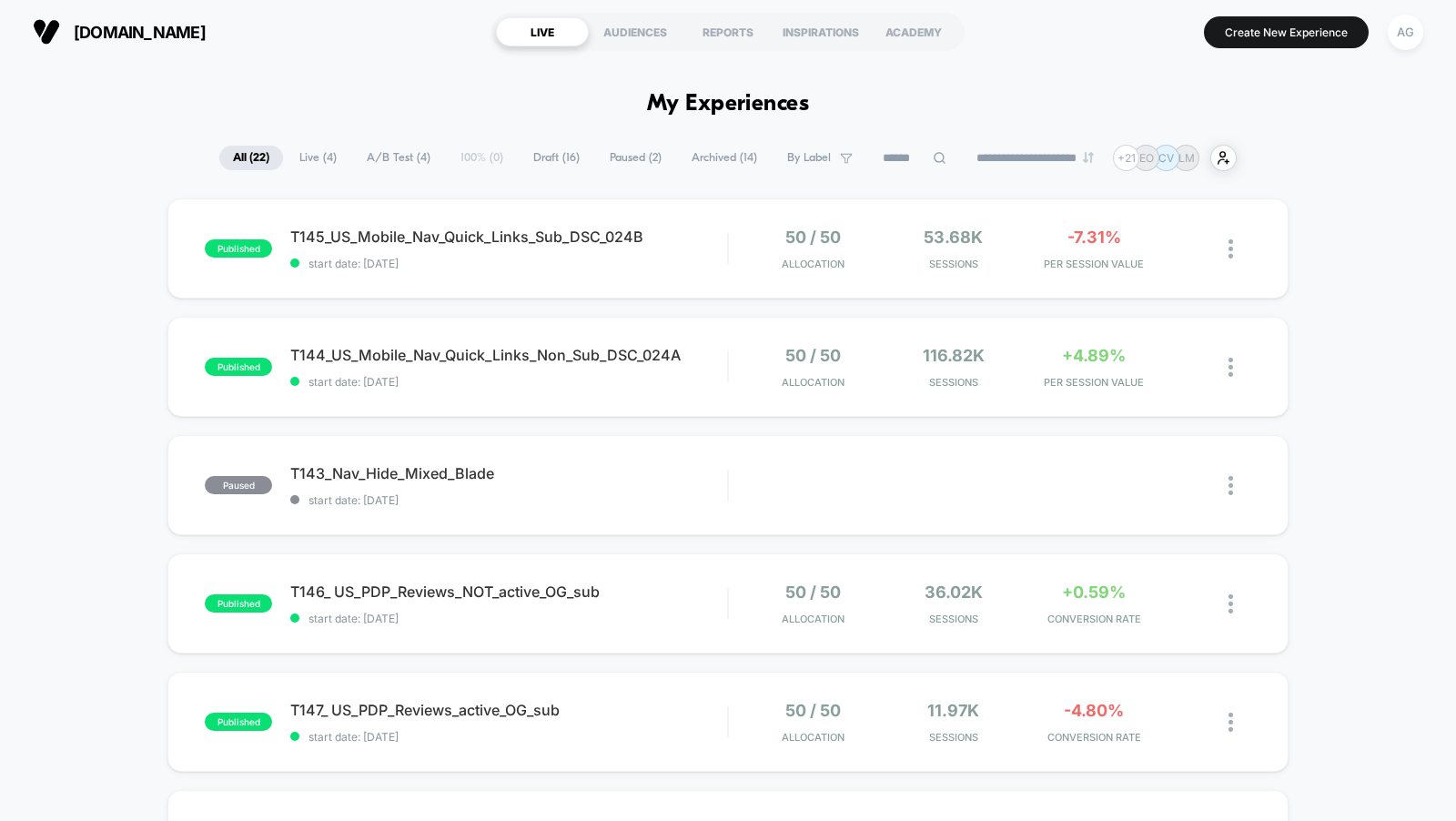
click at [899, 159] on input at bounding box center [914, 159] width 91 height 22
click at [1394, 31] on div "AG" at bounding box center [1406, 33] width 36 height 36
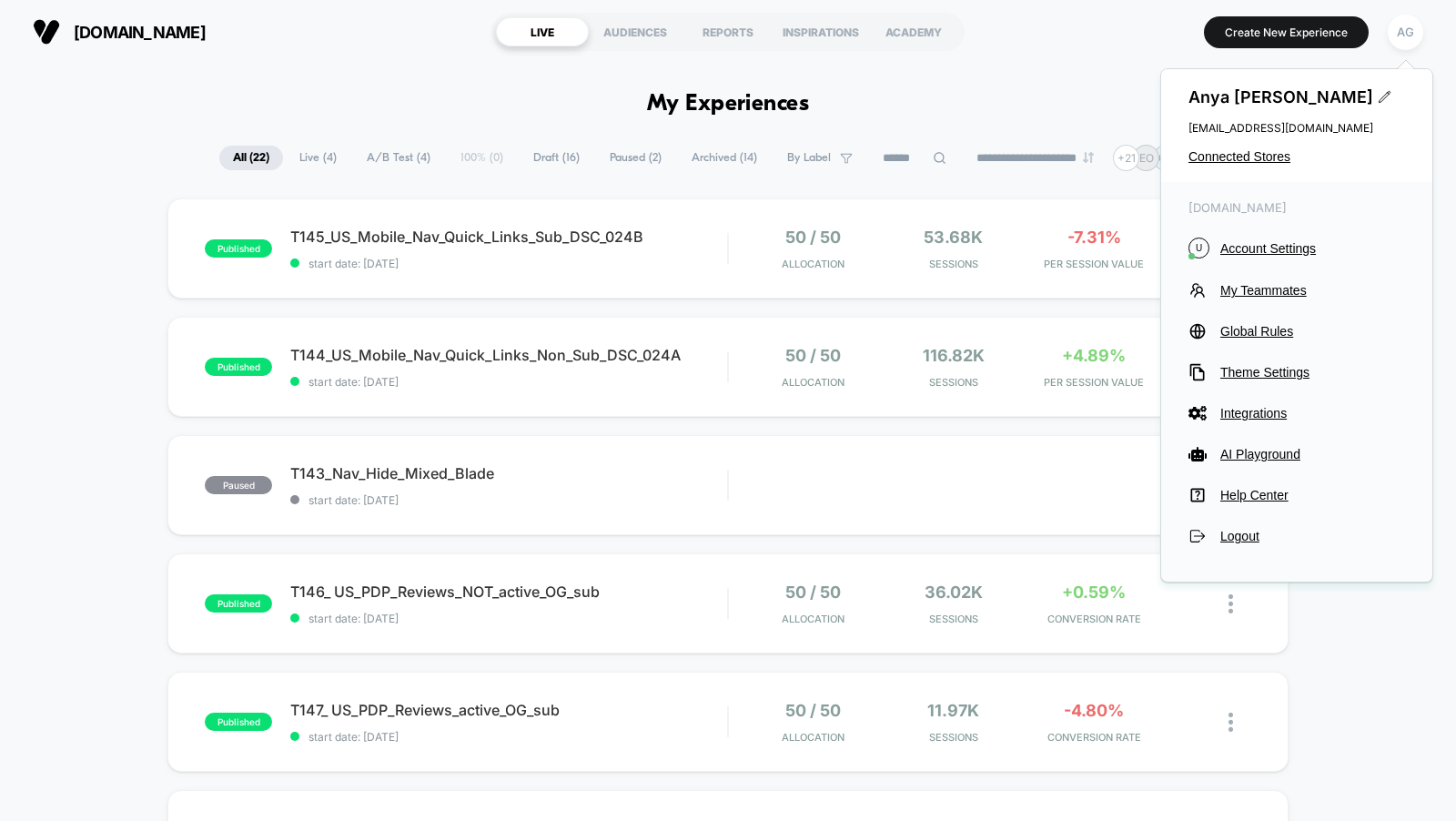
click at [387, 156] on span "A/B Test ( 4 )" at bounding box center [398, 158] width 91 height 25
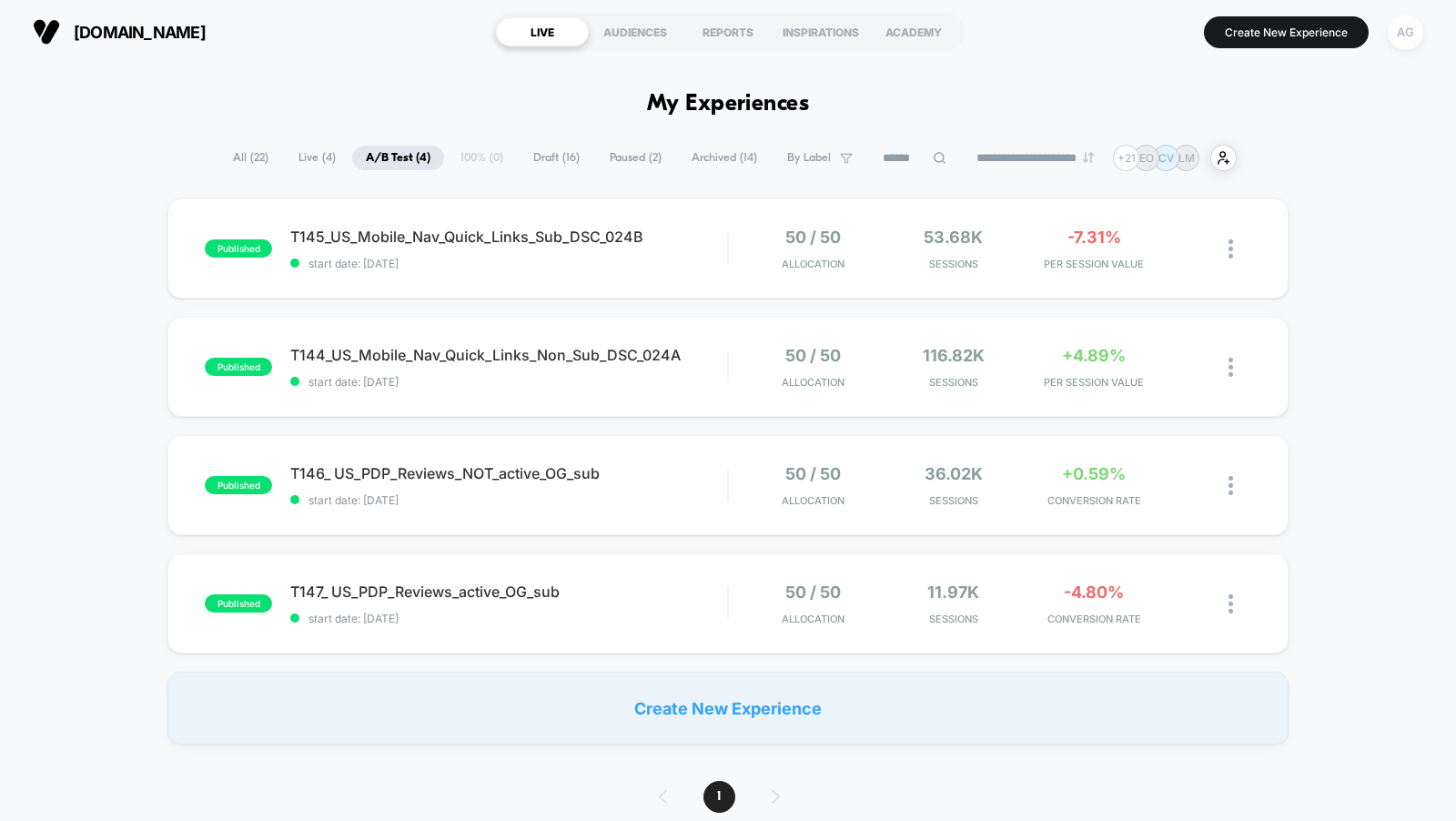
click at [1396, 28] on div "AG" at bounding box center [1406, 33] width 36 height 36
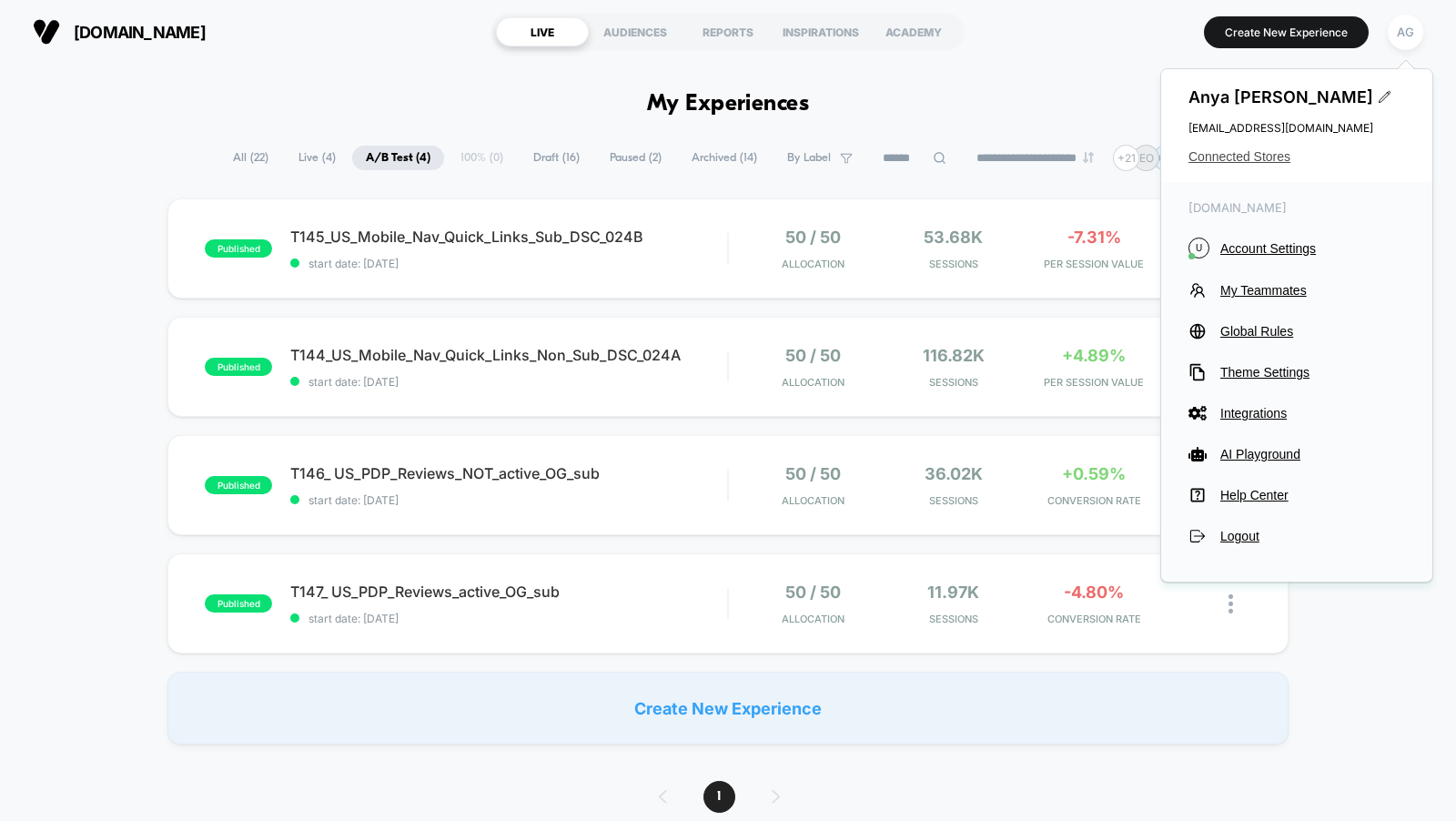
click at [1248, 156] on span "Connected Stores" at bounding box center [1296, 156] width 217 height 15
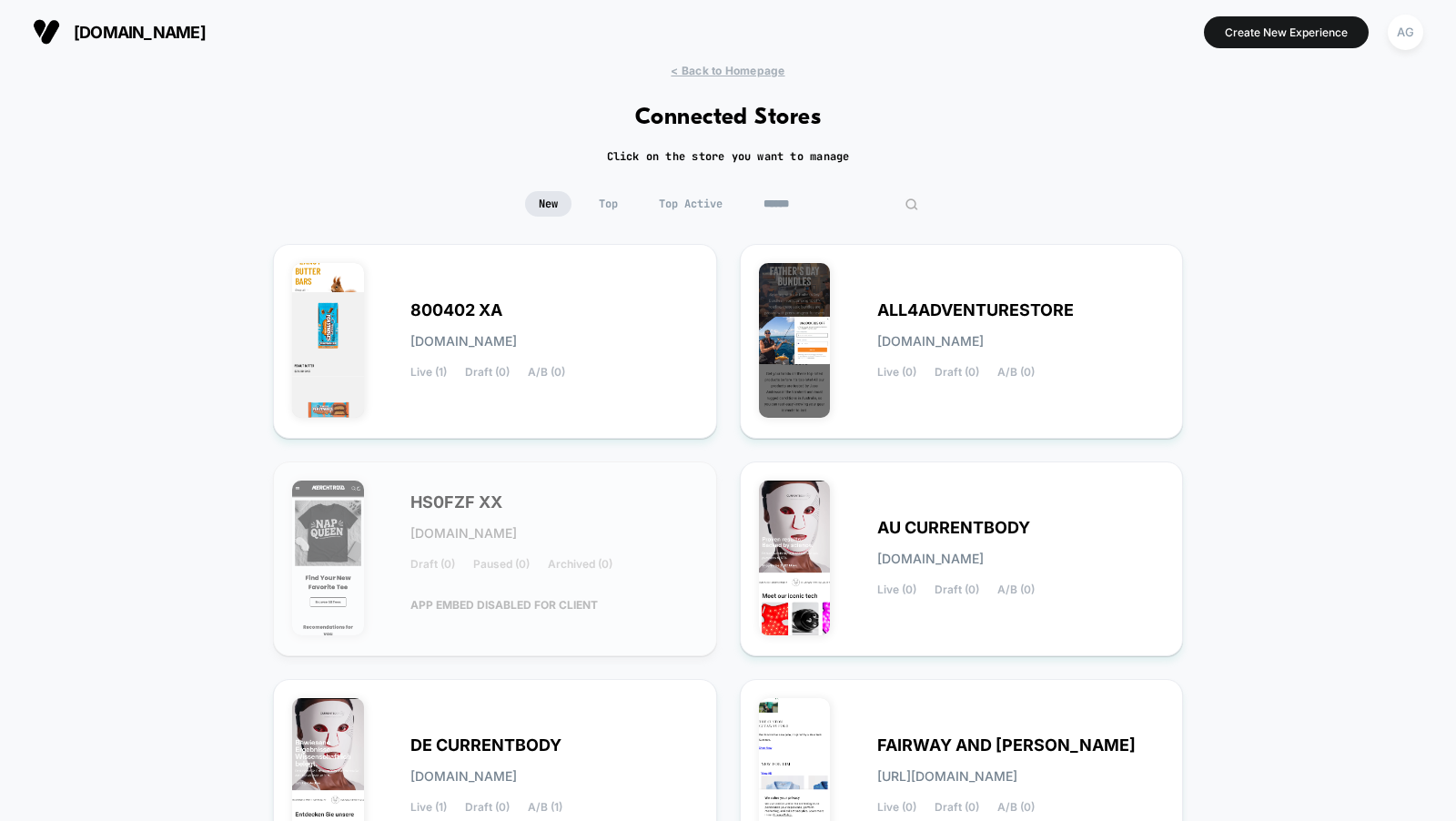
click at [850, 197] on input at bounding box center [841, 204] width 182 height 26
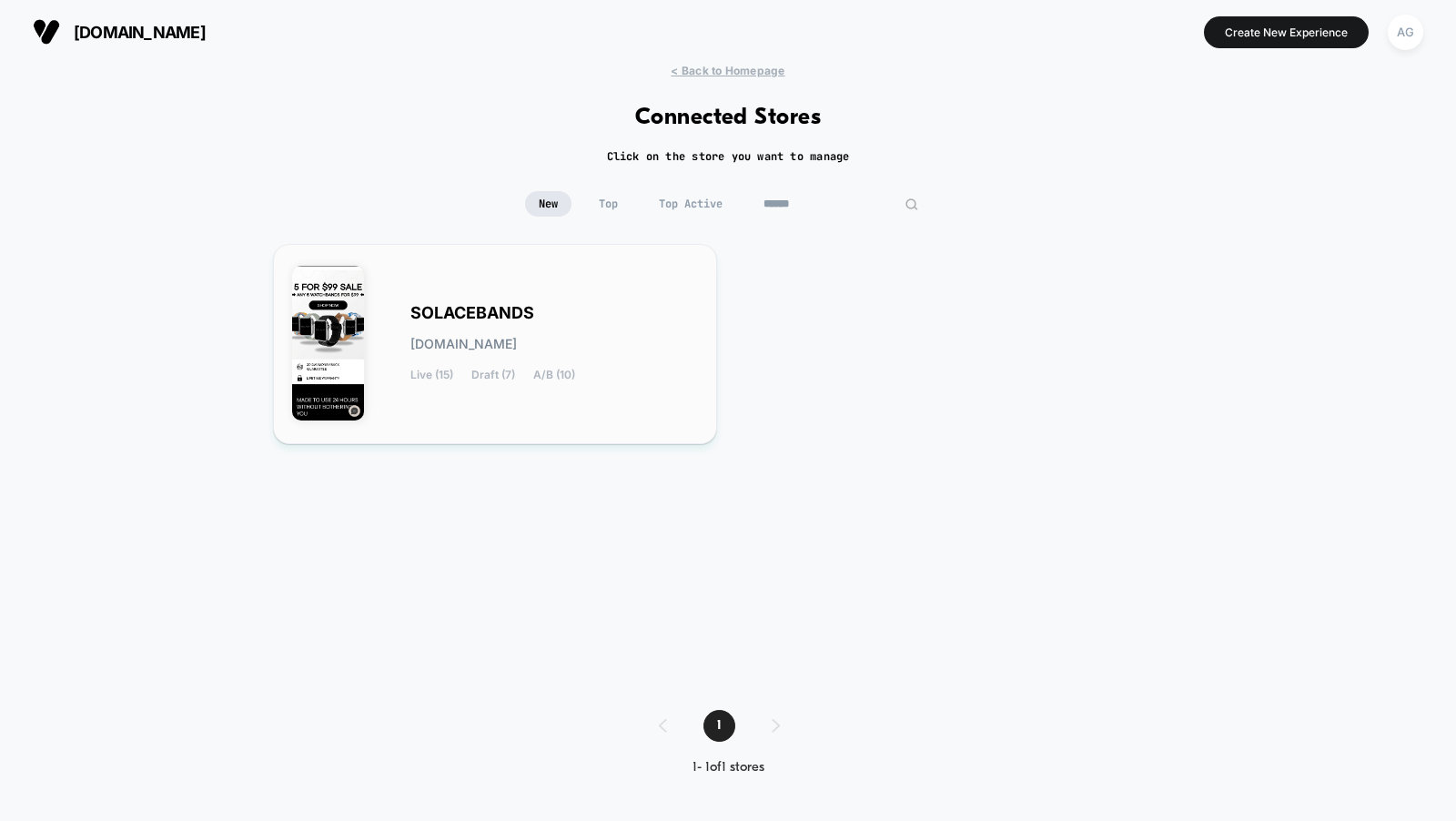
type input "******"
click at [645, 322] on div "SOLACEBANDS solacebands.myshopify.com Live (15) Draft (7) A/B (10)" at bounding box center [554, 344] width 288 height 75
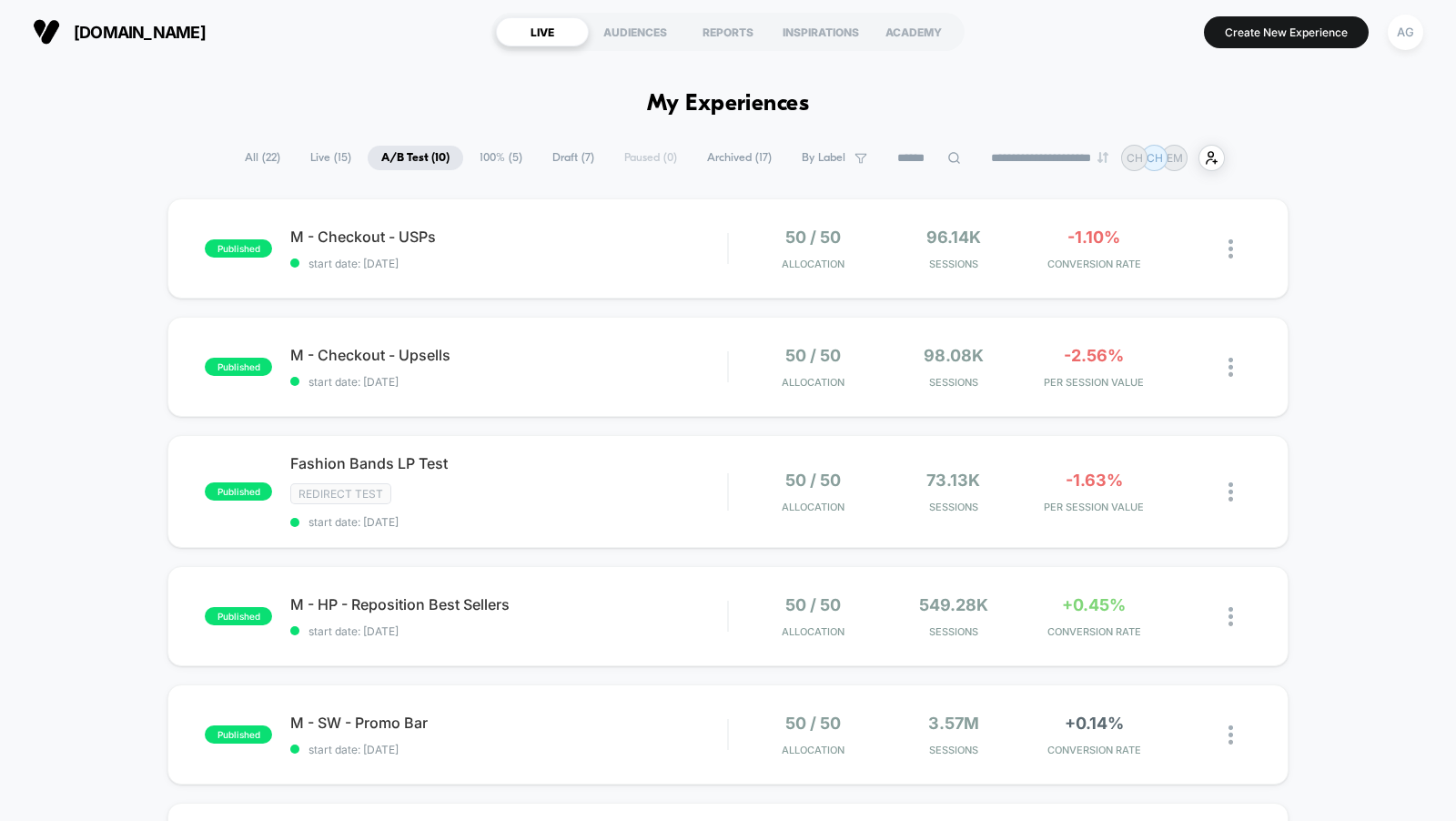
click at [482, 160] on span "100% ( 5 )" at bounding box center [501, 158] width 70 height 25
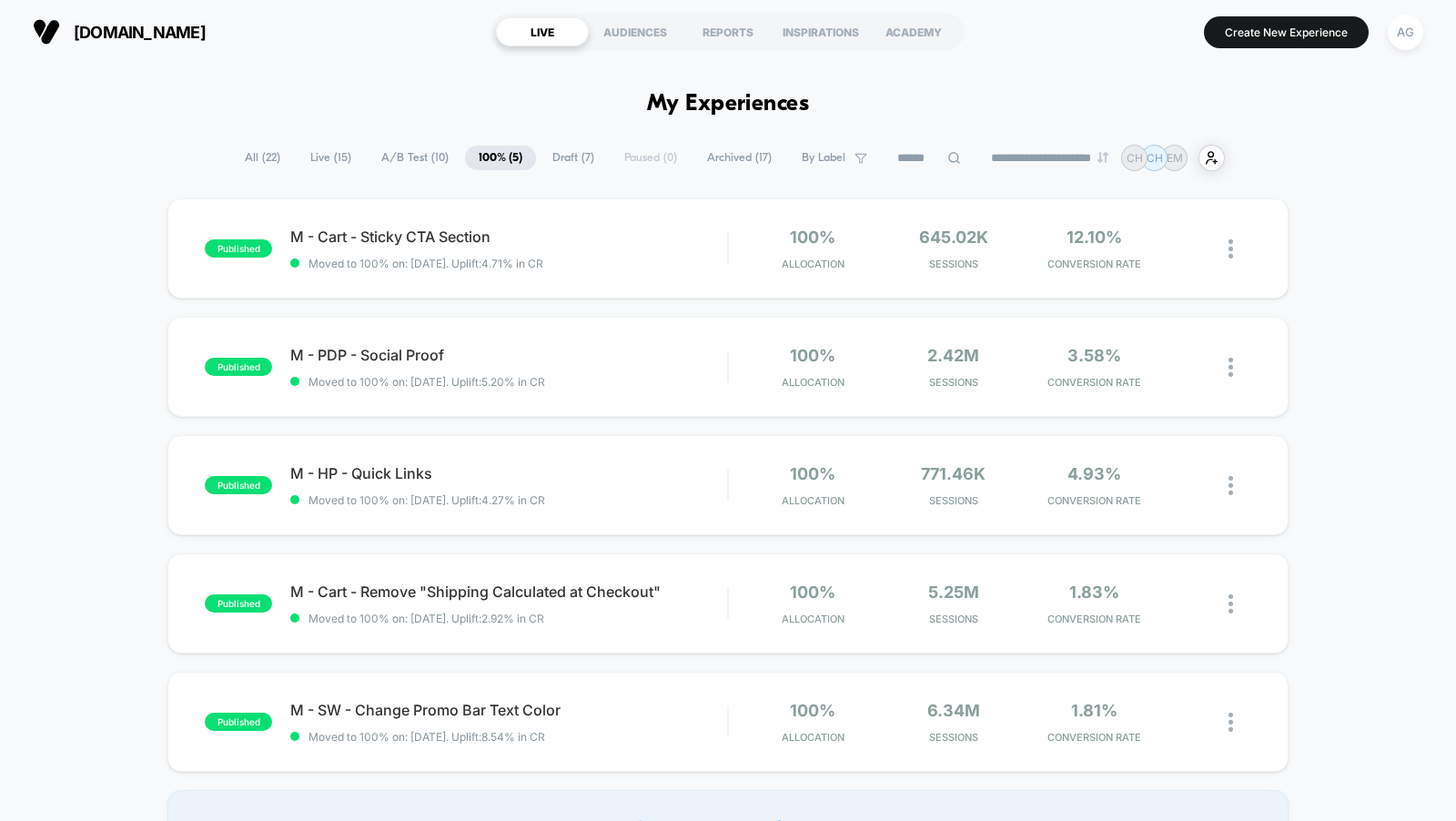
click at [553, 161] on span "Draft ( 7 )" at bounding box center [573, 158] width 69 height 25
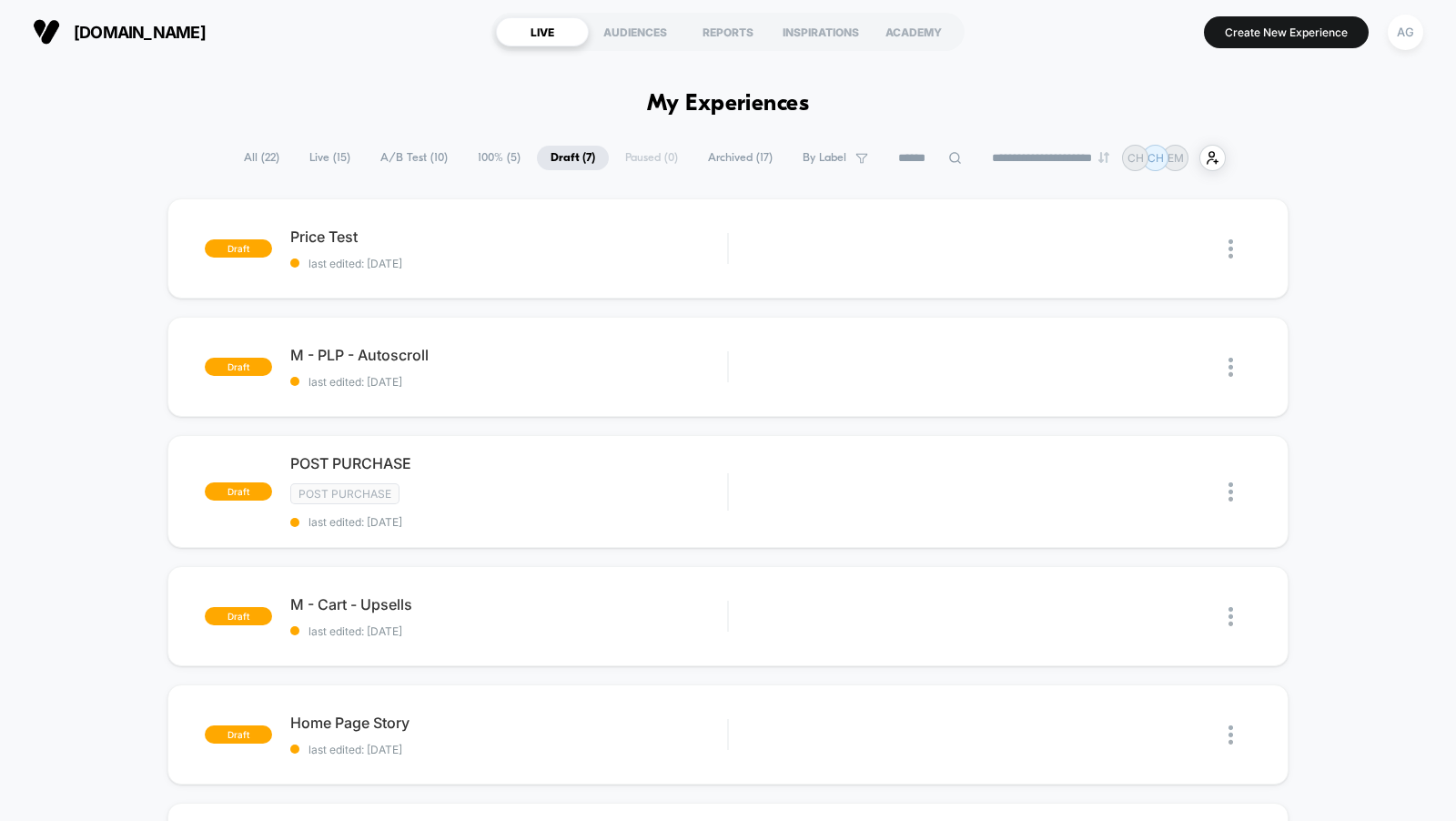
click at [722, 155] on span "Archived ( 17 )" at bounding box center [740, 158] width 92 height 25
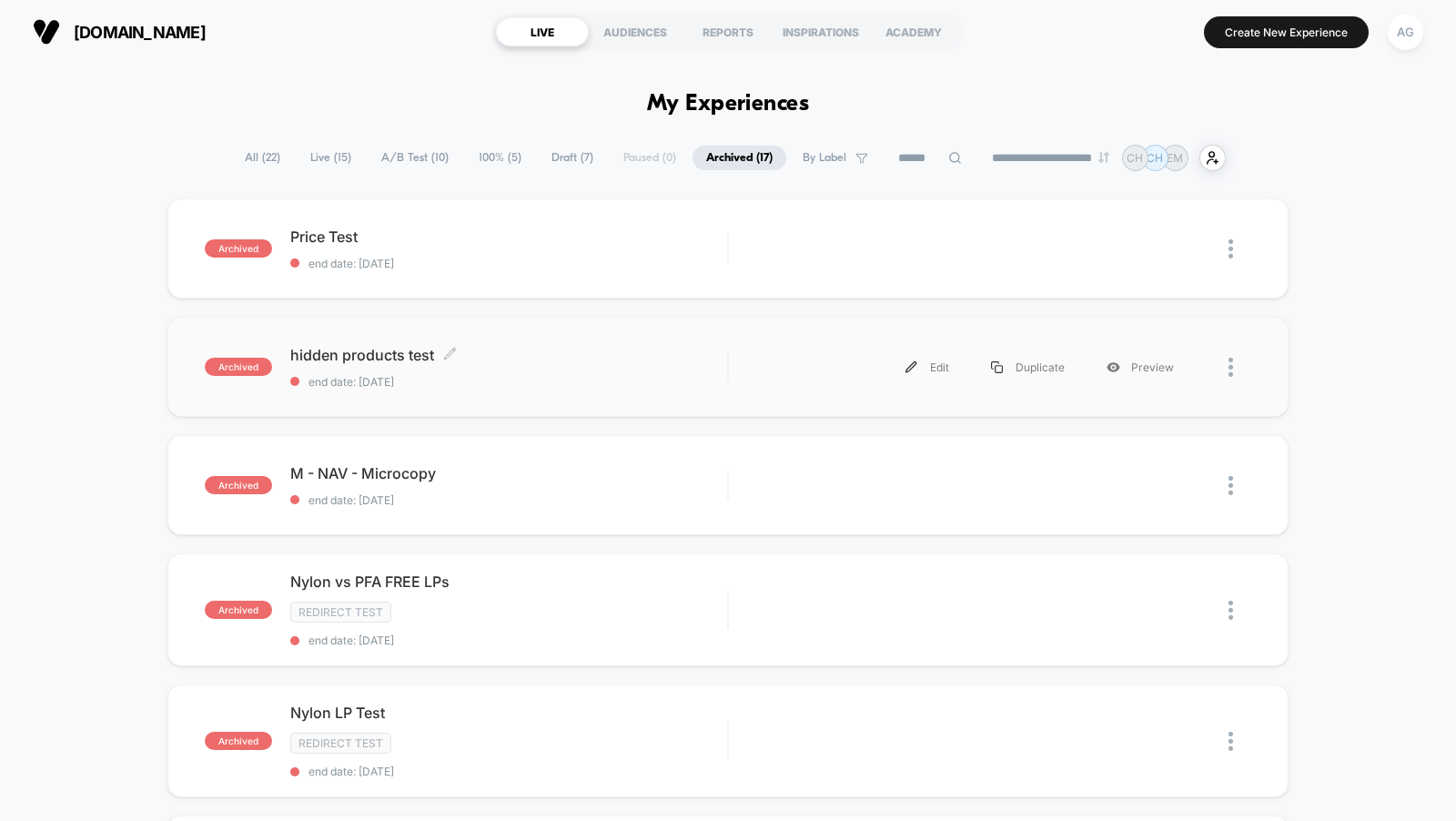
click at [612, 376] on span "end date: 6/18/2025" at bounding box center [508, 382] width 436 height 14
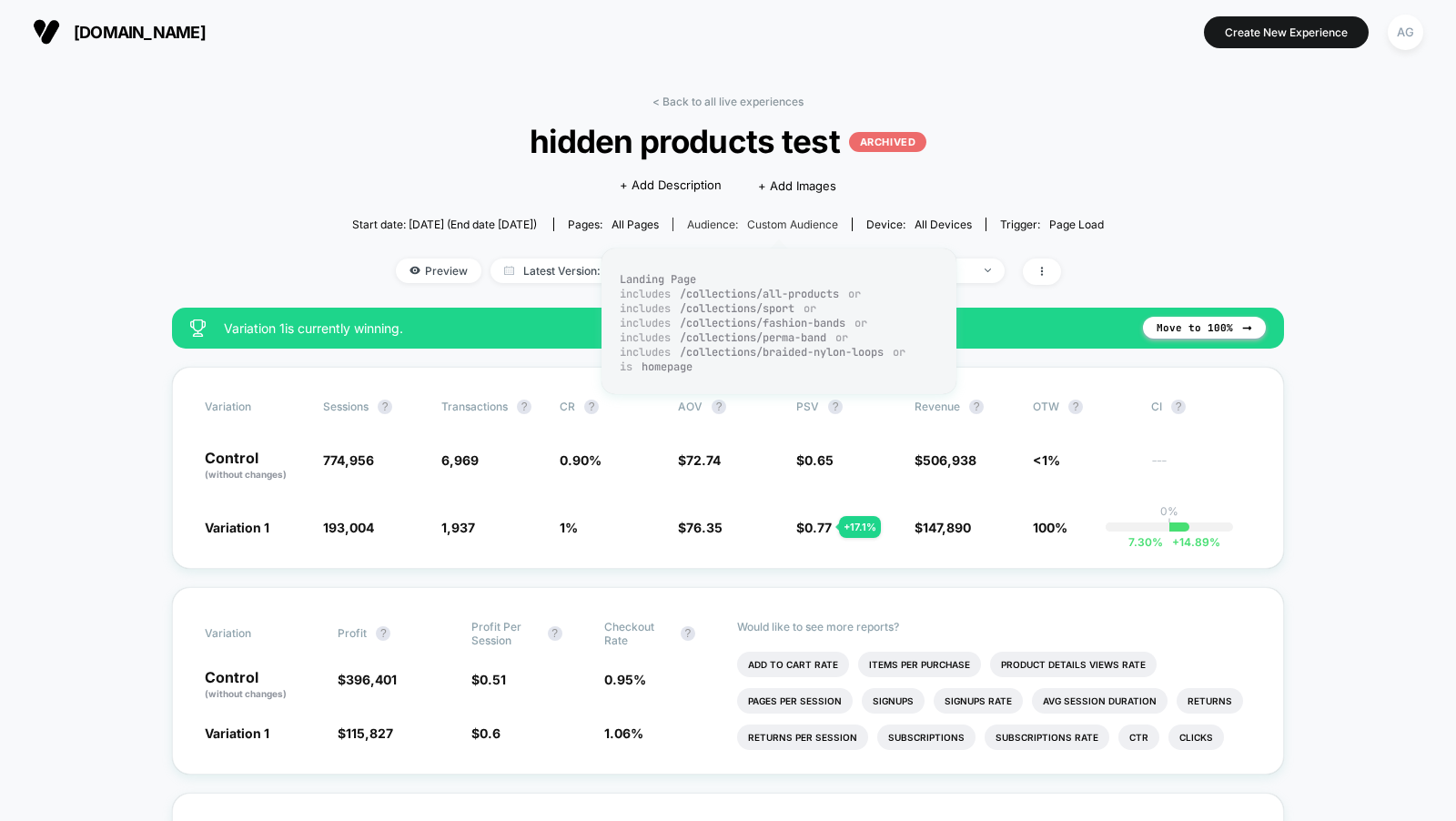
click at [799, 222] on span "Custom Audience" at bounding box center [792, 225] width 91 height 14
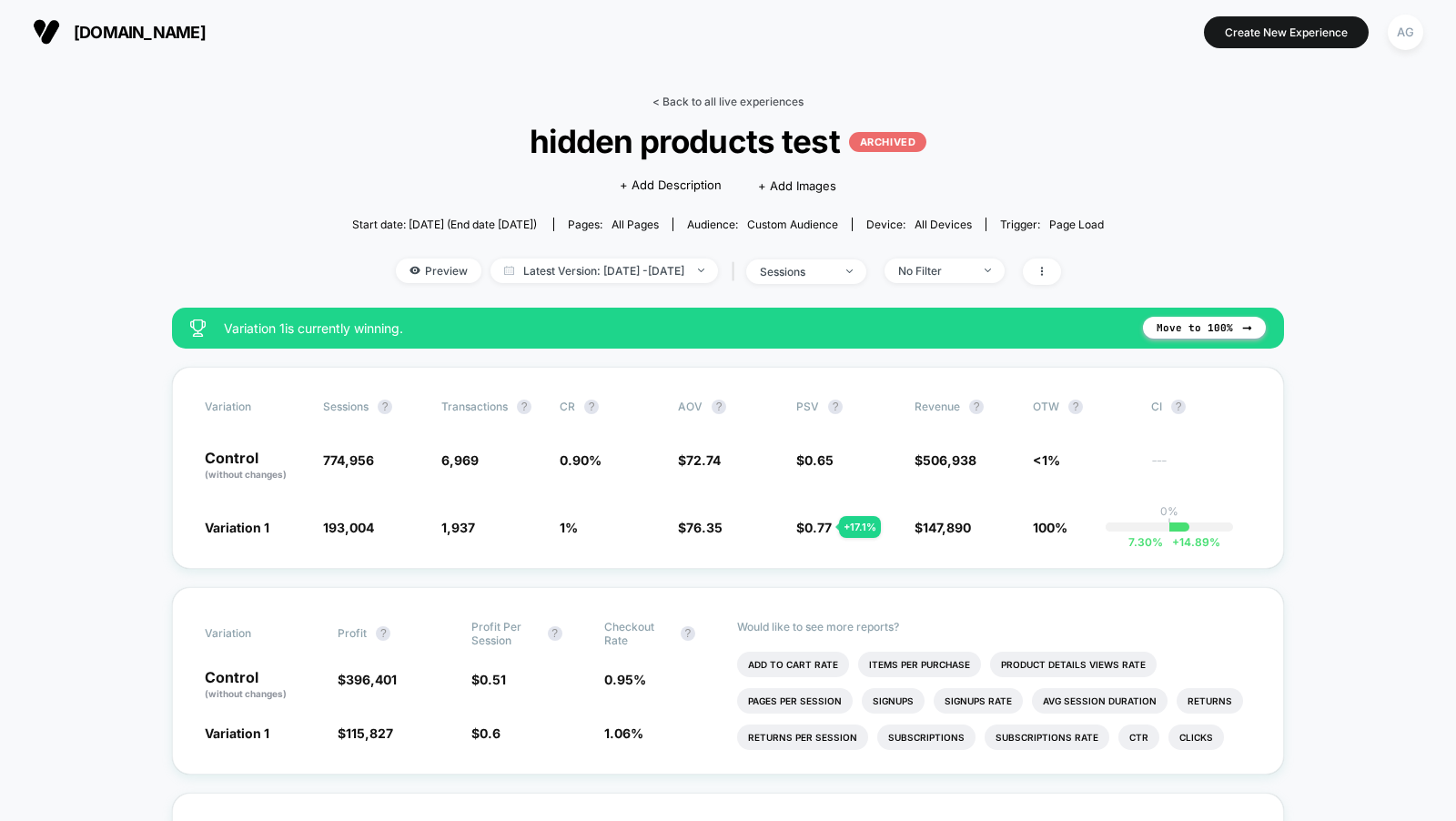
click at [776, 101] on link "< Back to all live experiences" at bounding box center [727, 102] width 151 height 14
click at [1405, 31] on div "AG" at bounding box center [1406, 33] width 36 height 36
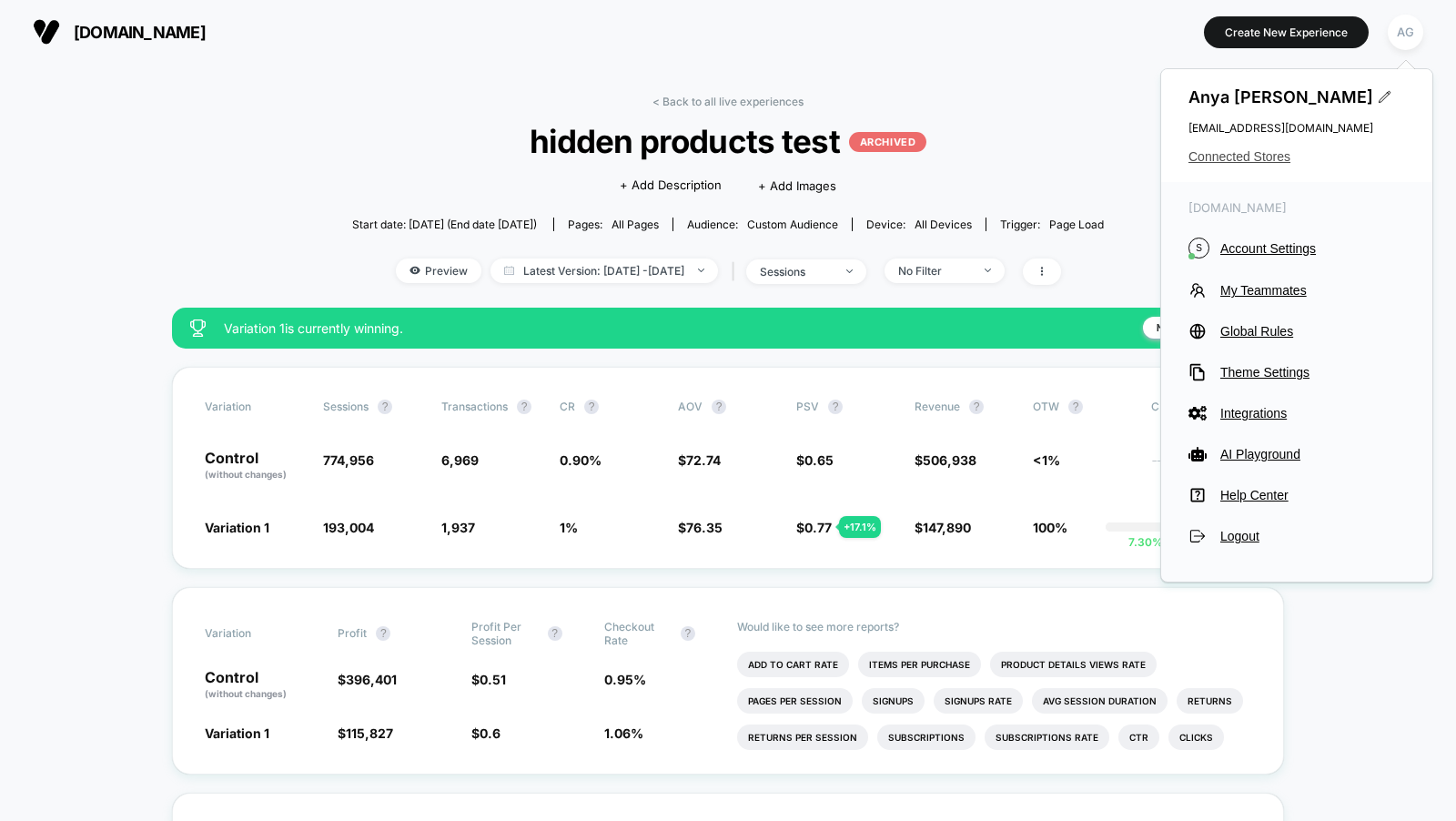
click at [1274, 149] on span "Connected Stores" at bounding box center [1296, 156] width 217 height 15
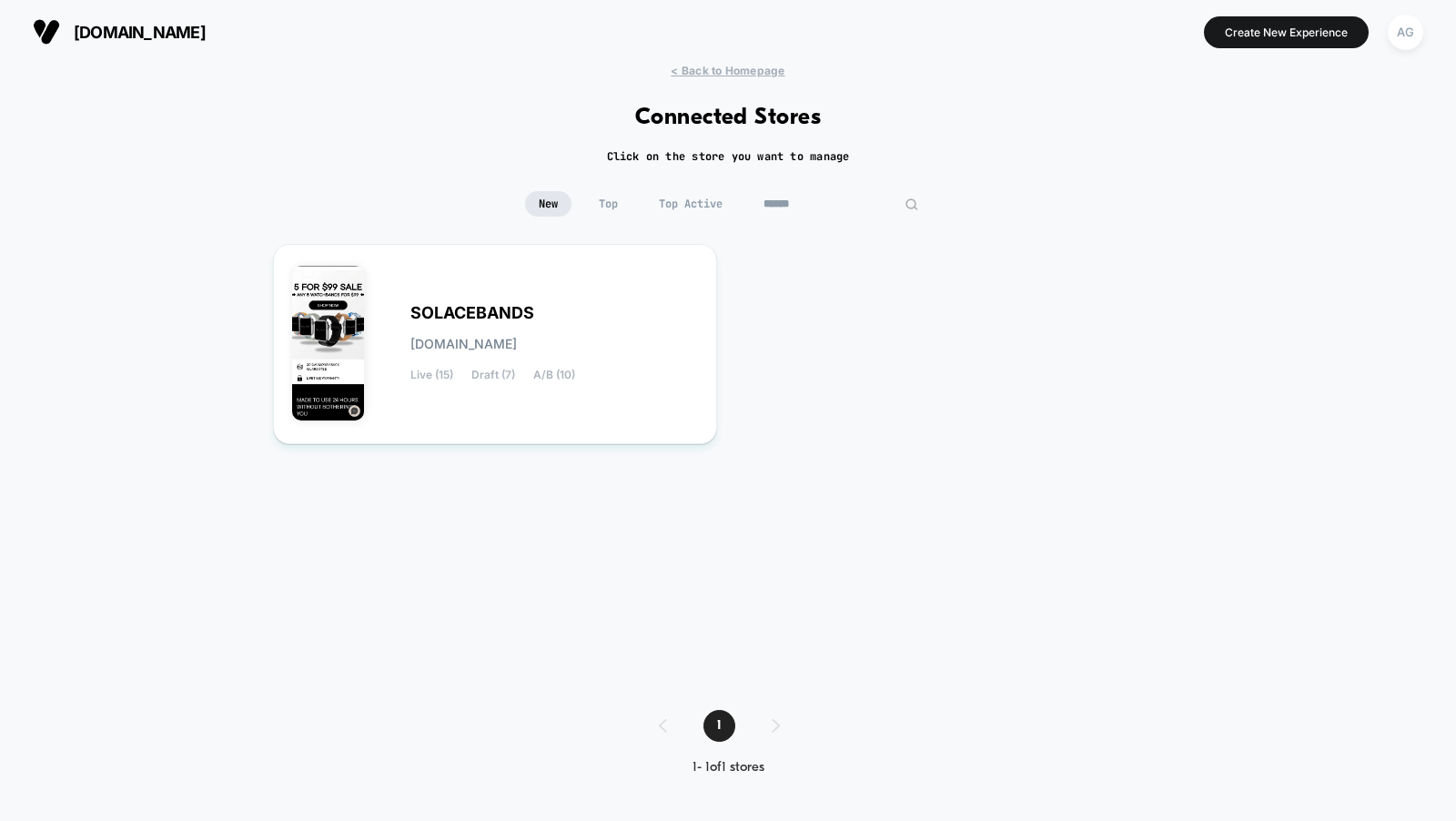
click at [819, 198] on input "******" at bounding box center [841, 204] width 182 height 26
type input "****"
click at [542, 328] on div "KYTE BABY CO kyte-baby_co.myshopify.com Live (7) Draft (1) A/B (6)" at bounding box center [554, 344] width 288 height 75
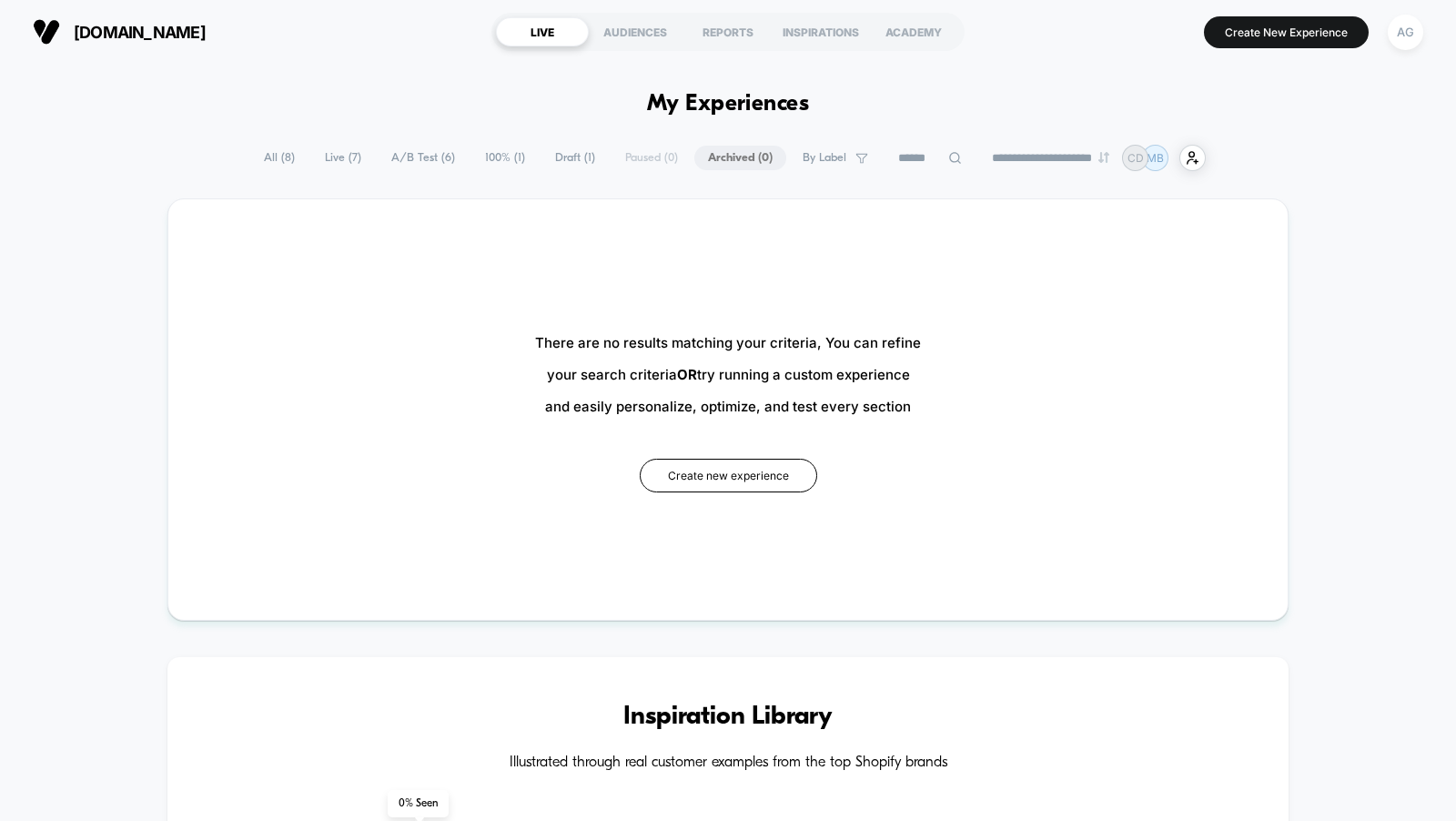
click at [332, 158] on span "Live ( 7 )" at bounding box center [344, 158] width 64 height 25
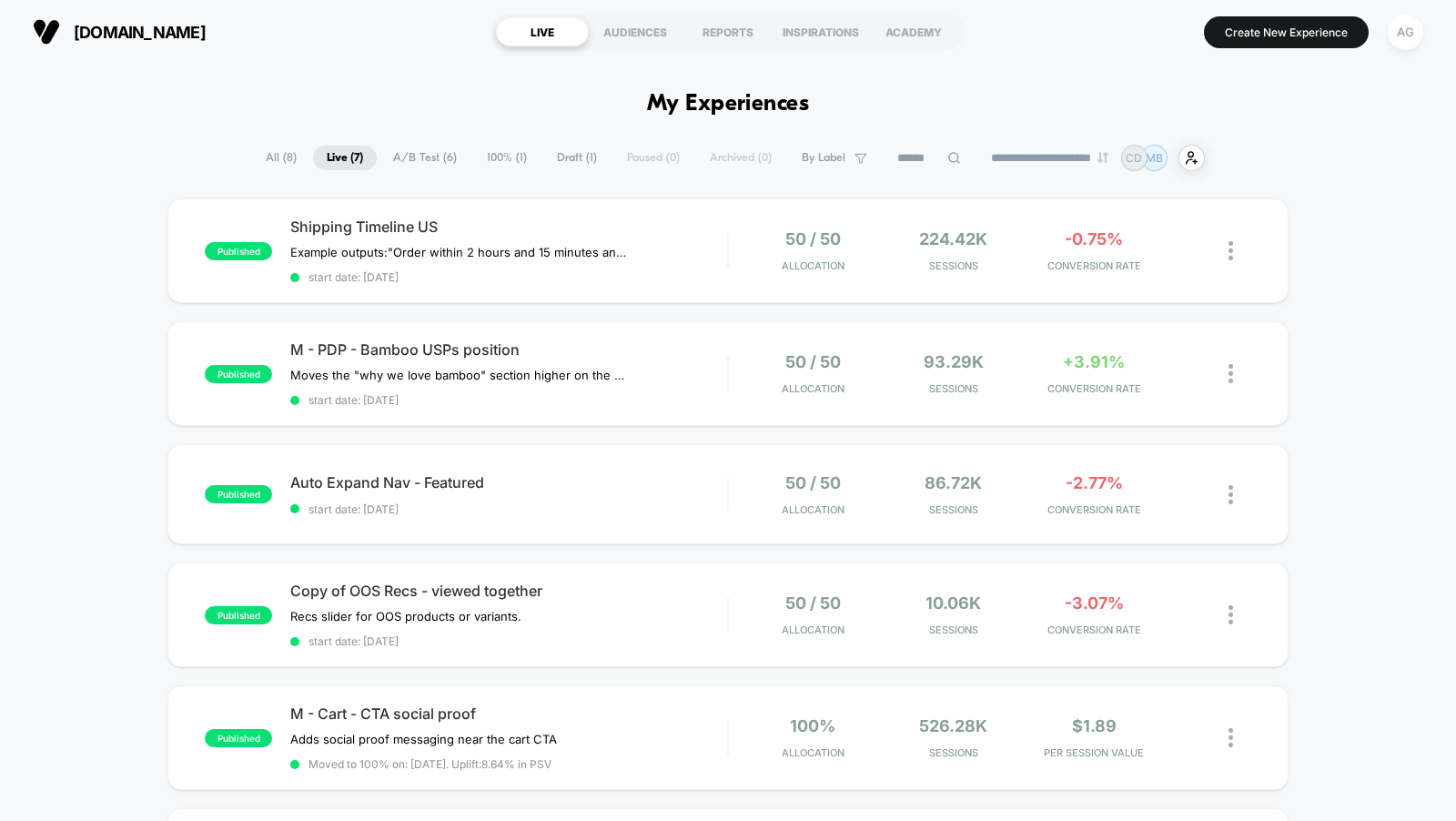
click at [498, 156] on span "100% ( 1 )" at bounding box center [506, 158] width 67 height 25
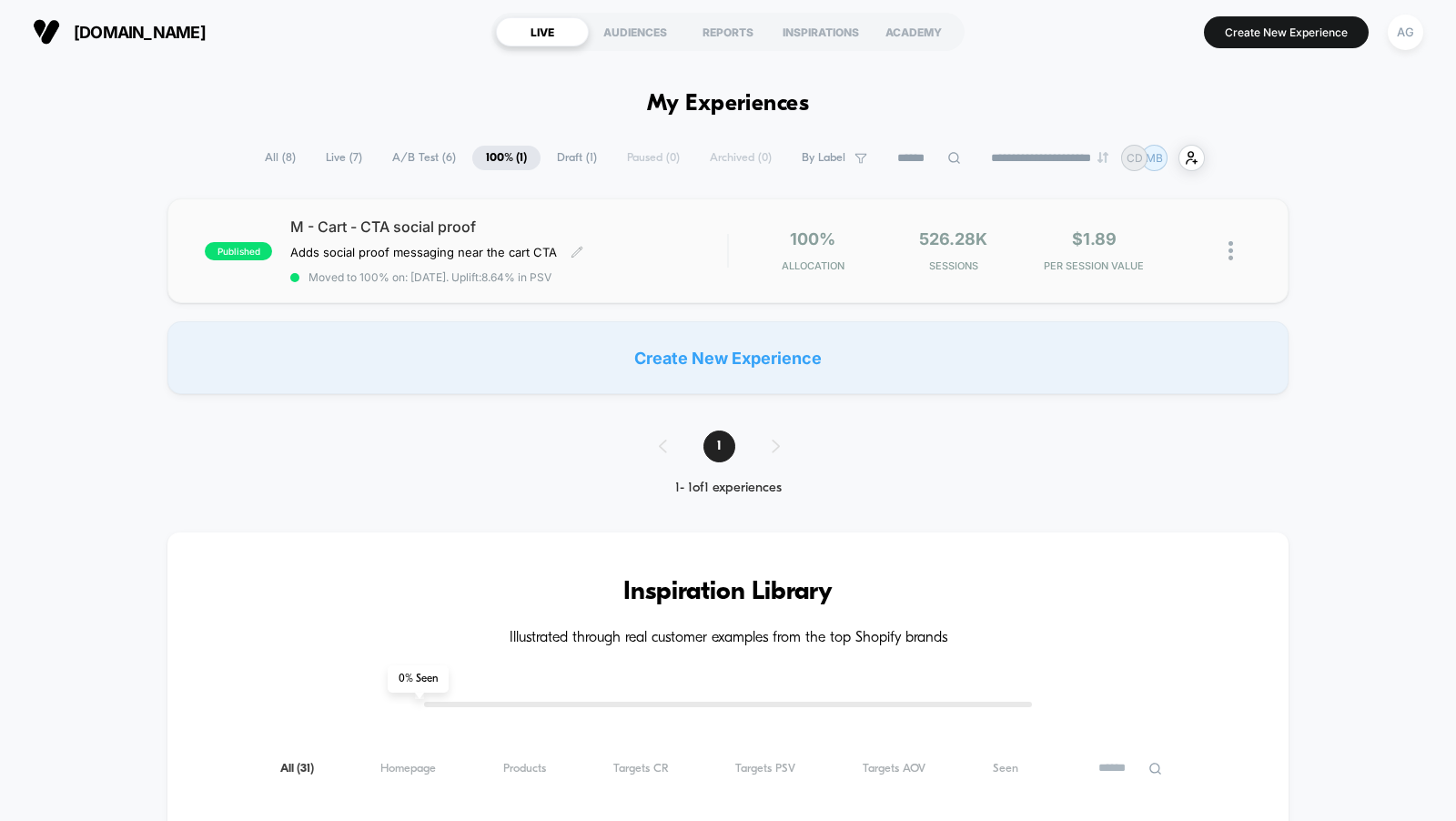
click at [570, 221] on span "M - Cart - CTA social proof" at bounding box center [508, 227] width 436 height 18
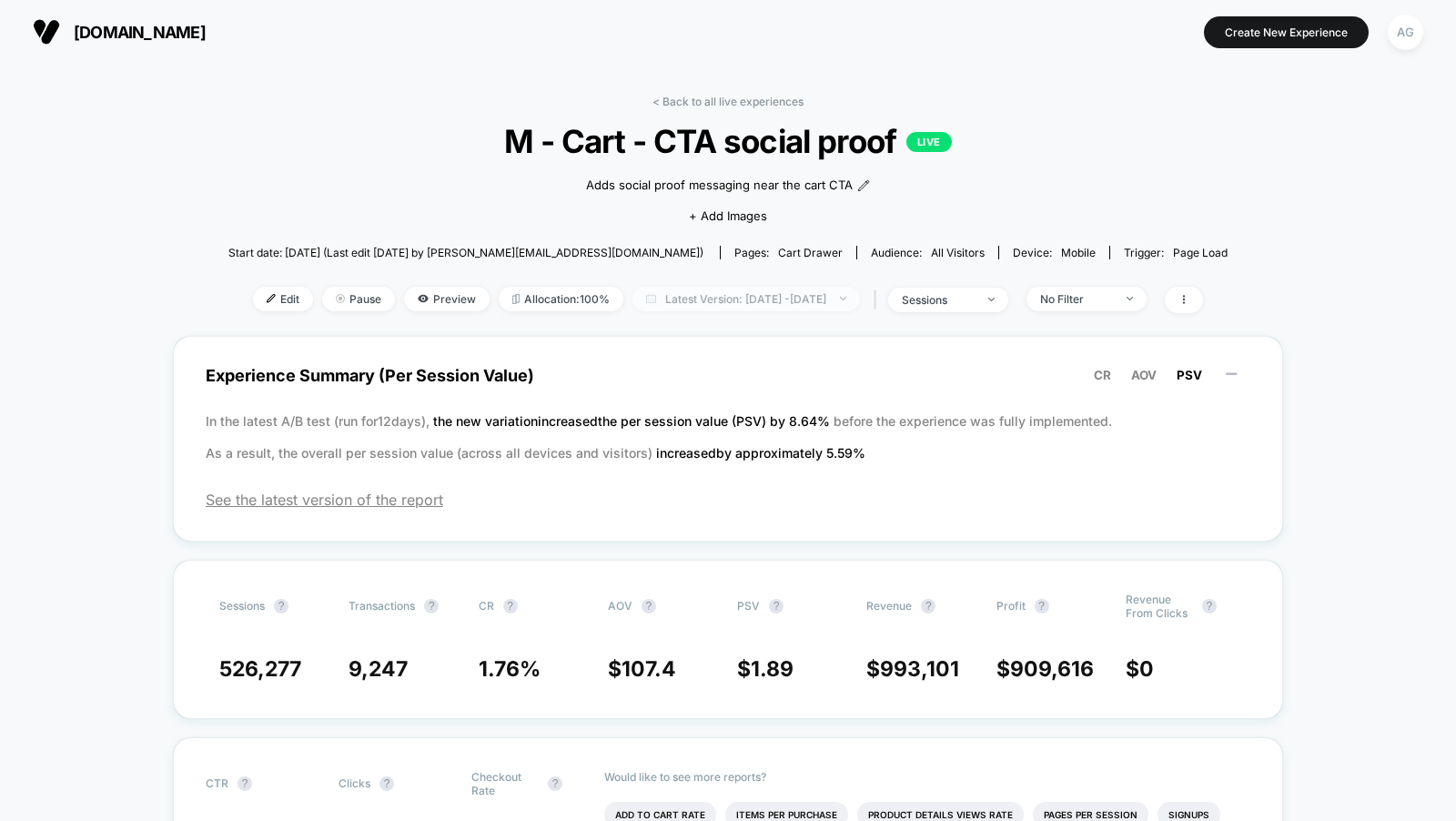
click at [800, 308] on span "Latest Version: Jul 29, 2025 - Aug 10, 2025" at bounding box center [746, 299] width 228 height 25
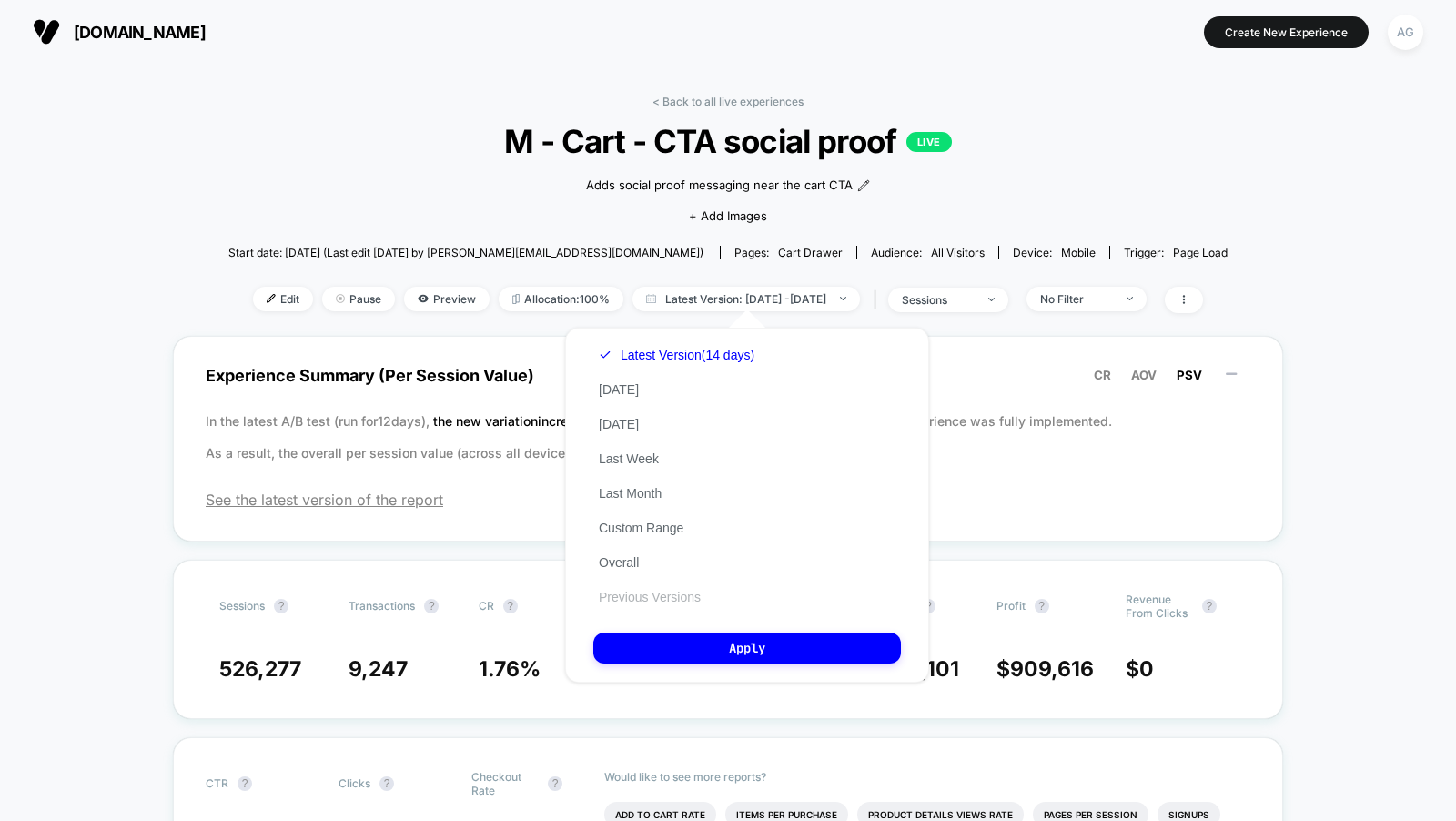
click at [663, 605] on button "Previous Versions" at bounding box center [649, 597] width 113 height 16
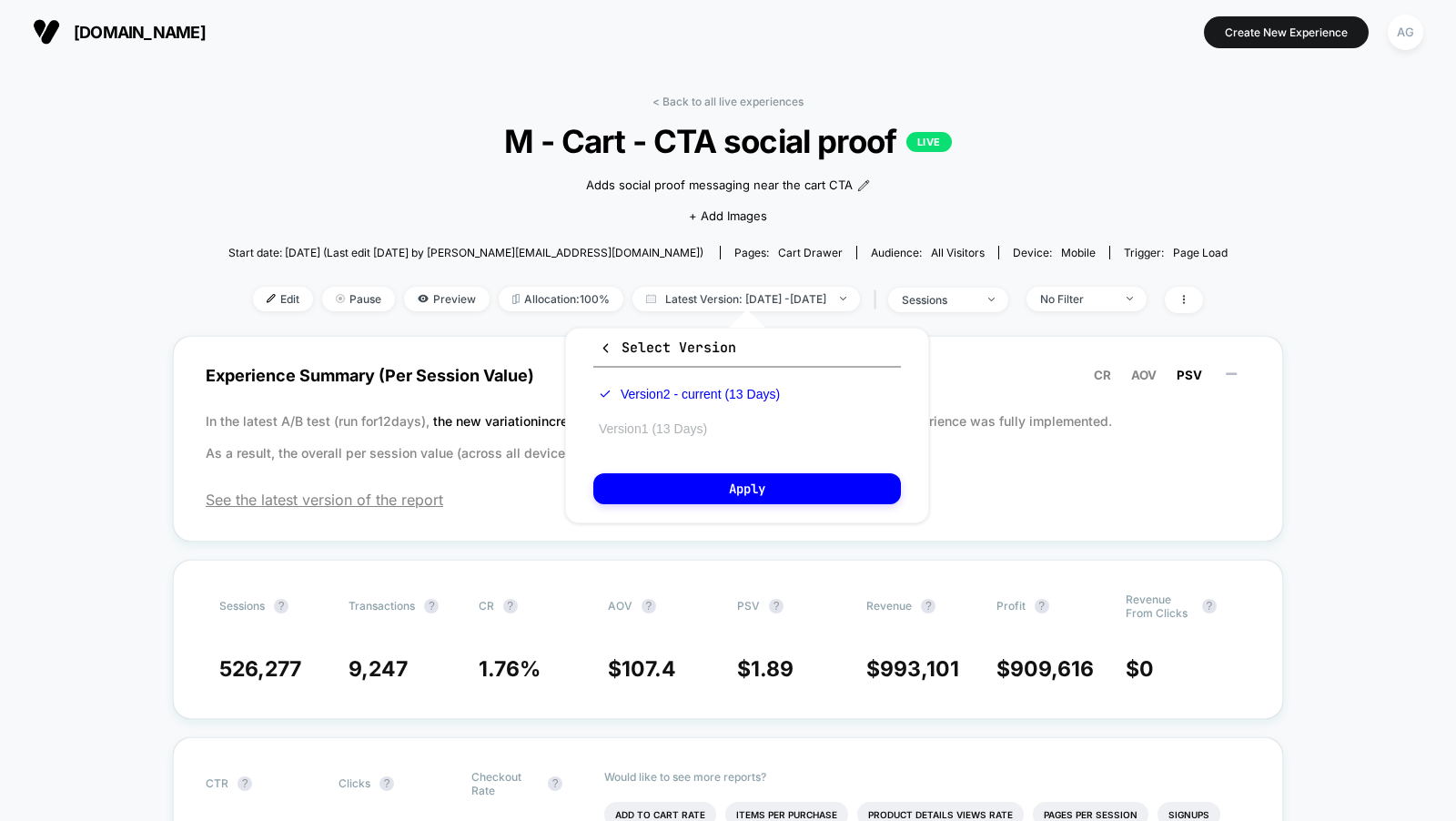
click at [668, 431] on button "Version 1 (13 Days)" at bounding box center [652, 428] width 119 height 16
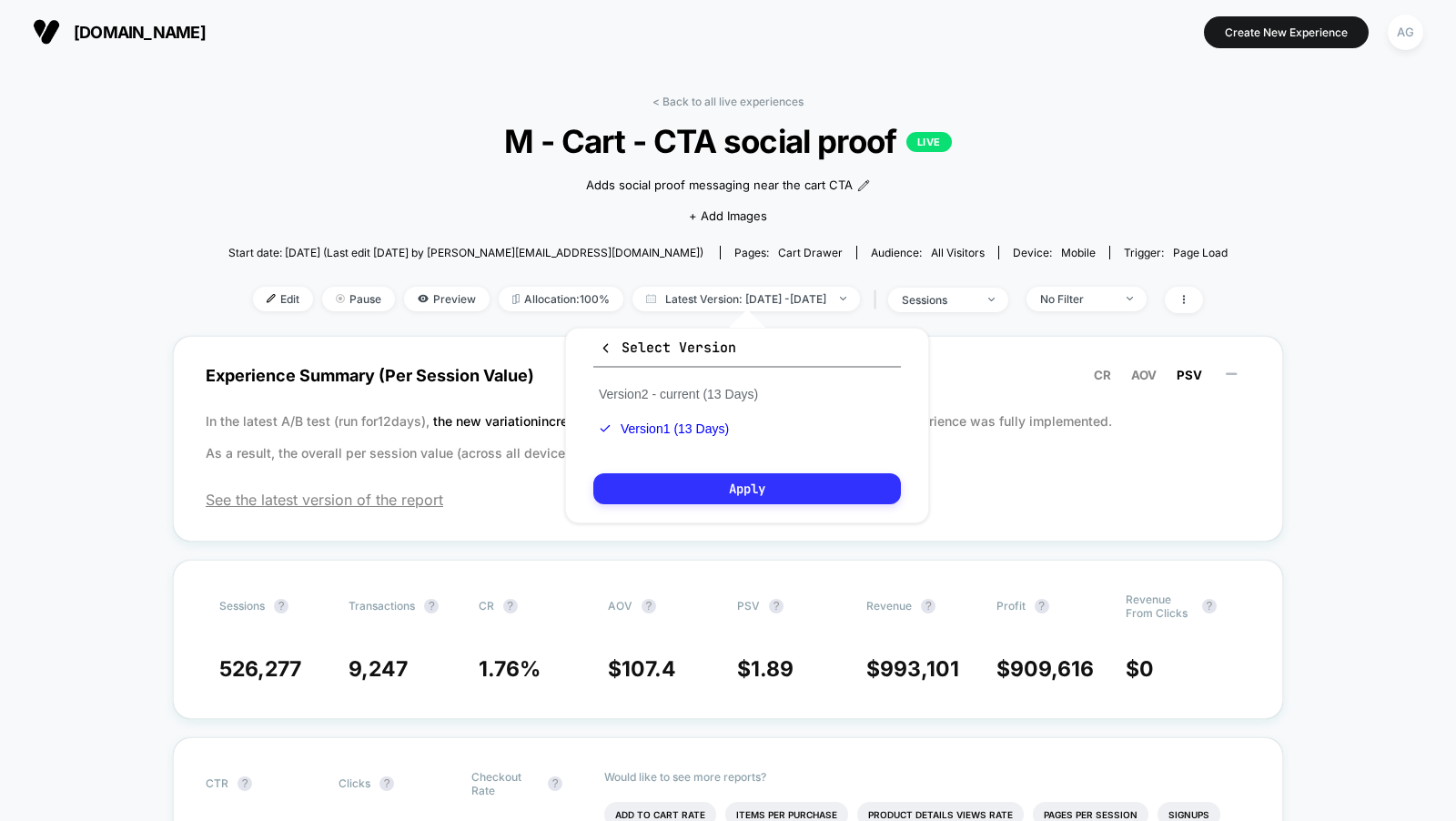
click at [668, 488] on button "Apply" at bounding box center [747, 488] width 308 height 31
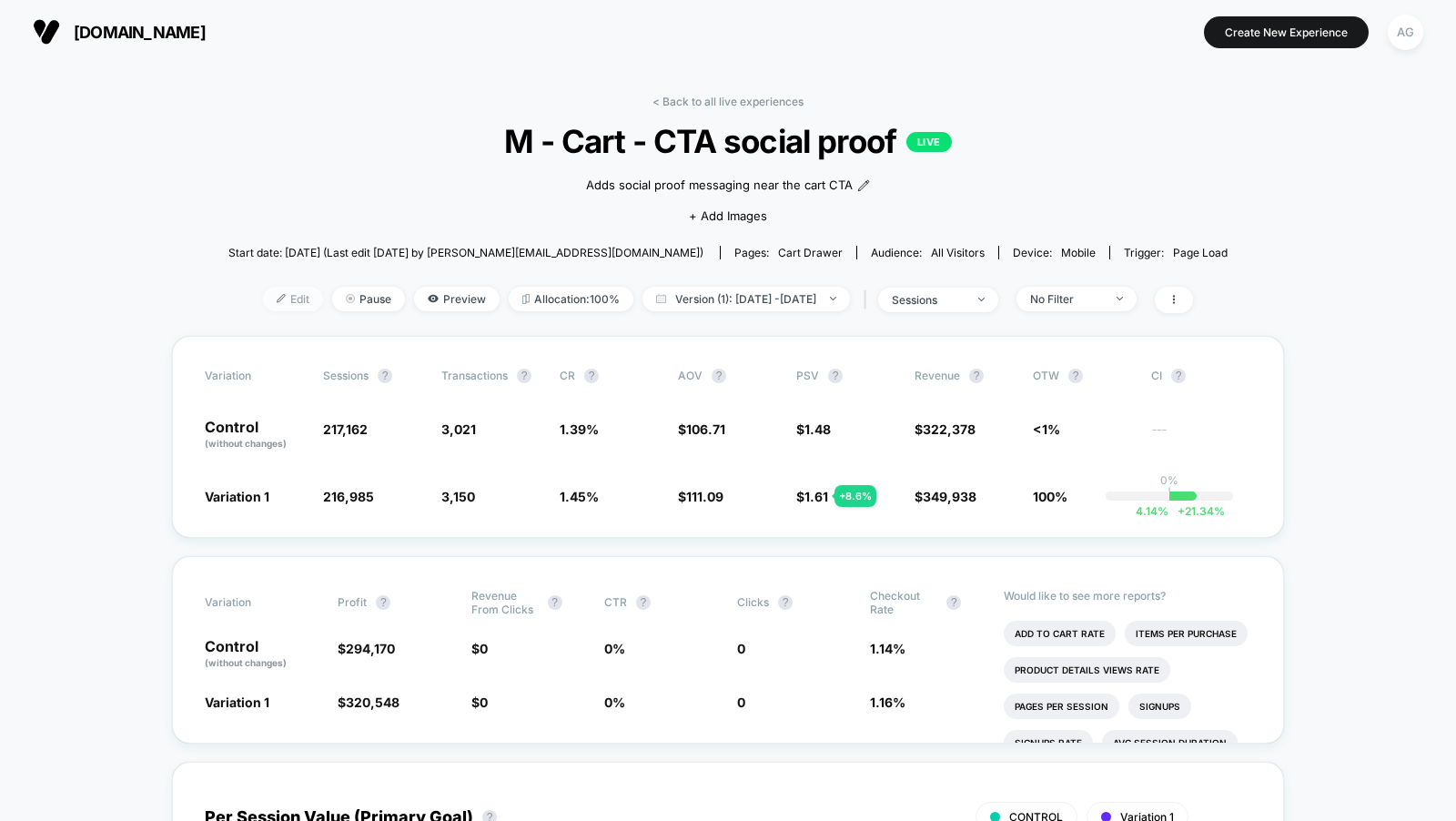
click at [263, 303] on span "Edit" at bounding box center [293, 299] width 60 height 25
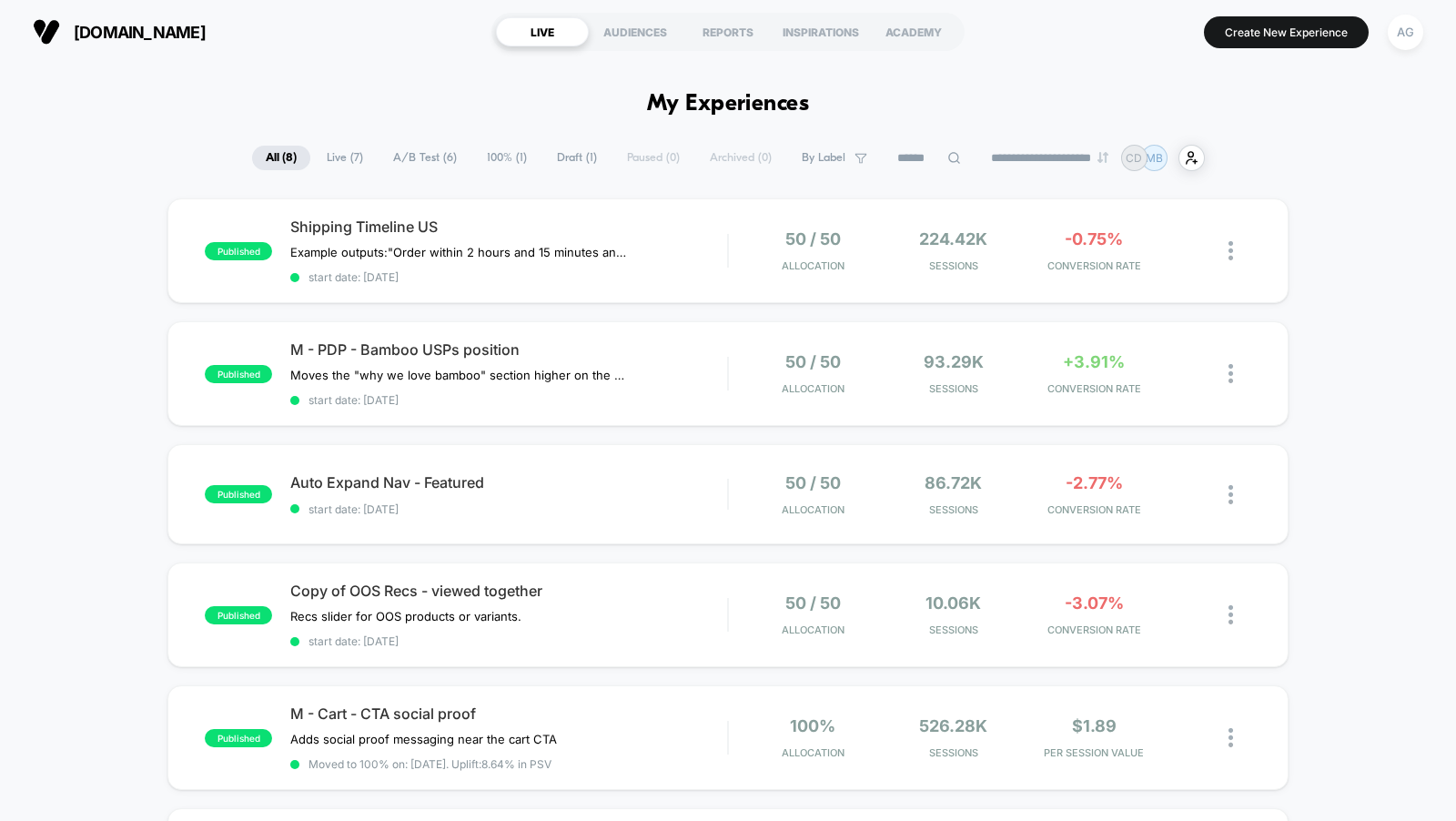
click at [408, 166] on span "A/B Test ( 6 )" at bounding box center [424, 158] width 91 height 25
click at [322, 156] on span "Live ( 7 )" at bounding box center [346, 158] width 64 height 25
click at [560, 153] on span "Draft ( 1 )" at bounding box center [576, 158] width 67 height 25
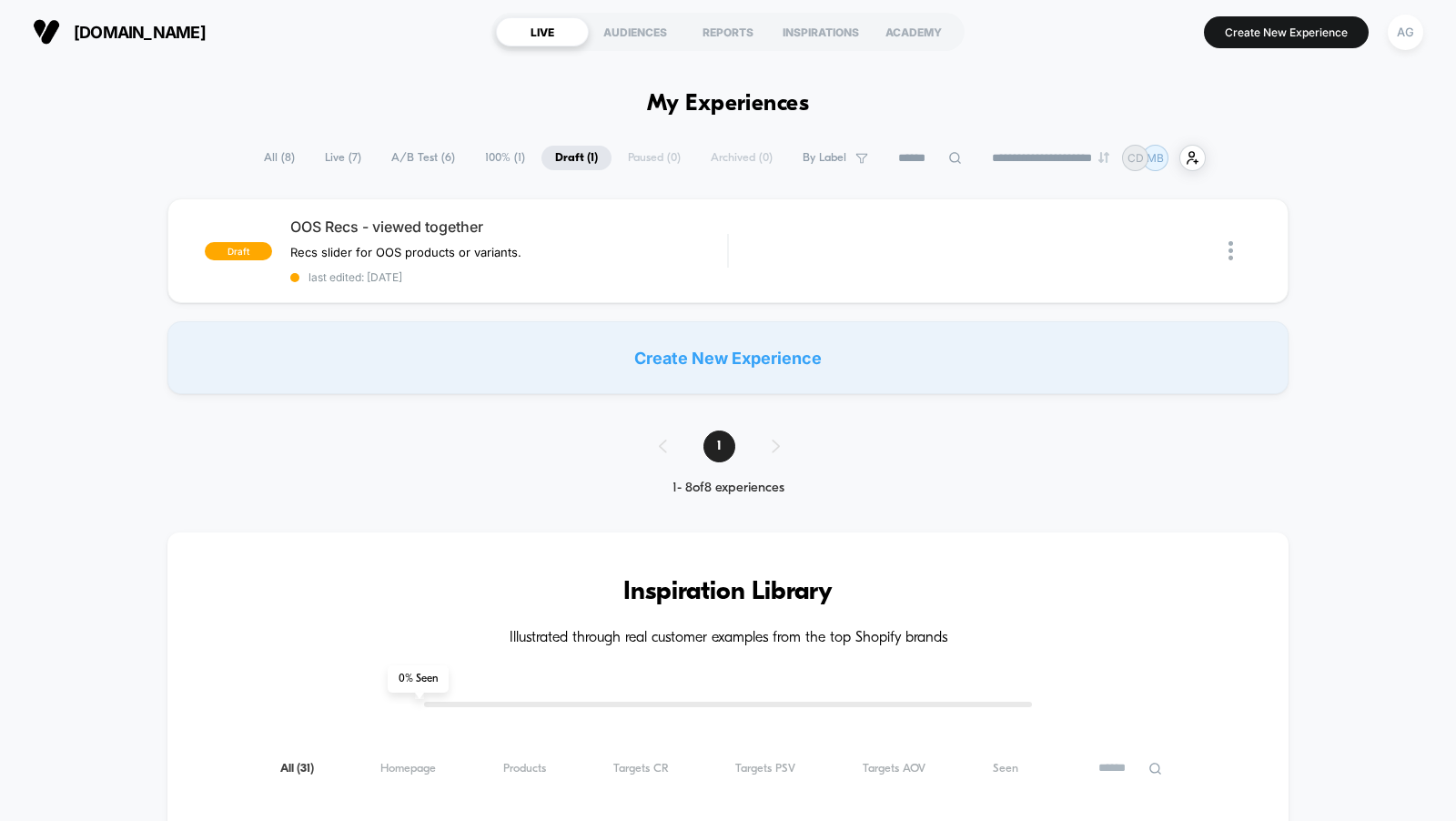
click at [485, 152] on span "100% ( 1 )" at bounding box center [504, 158] width 67 height 25
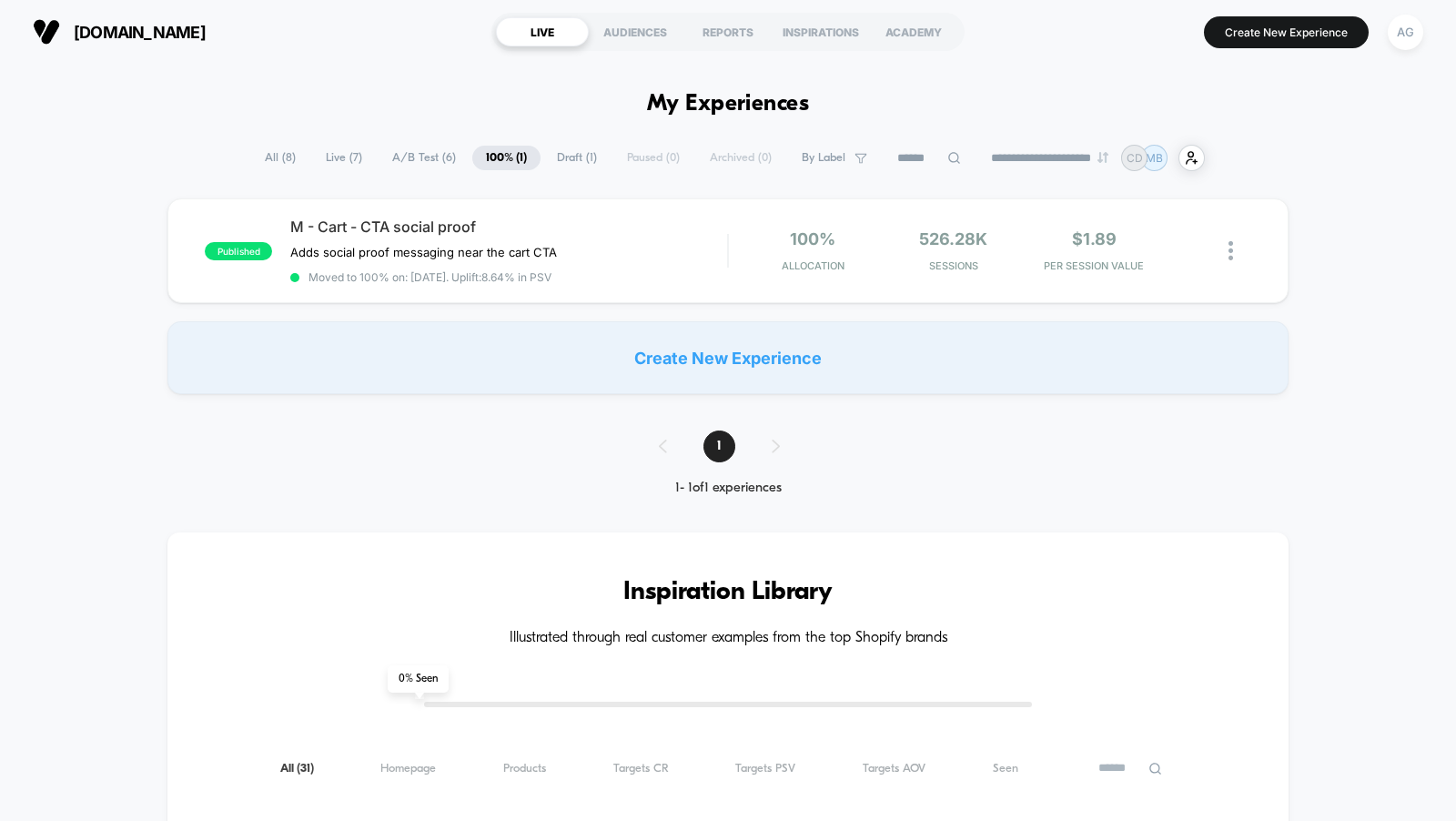
click at [406, 154] on span "A/B Test ( 6 )" at bounding box center [423, 158] width 91 height 25
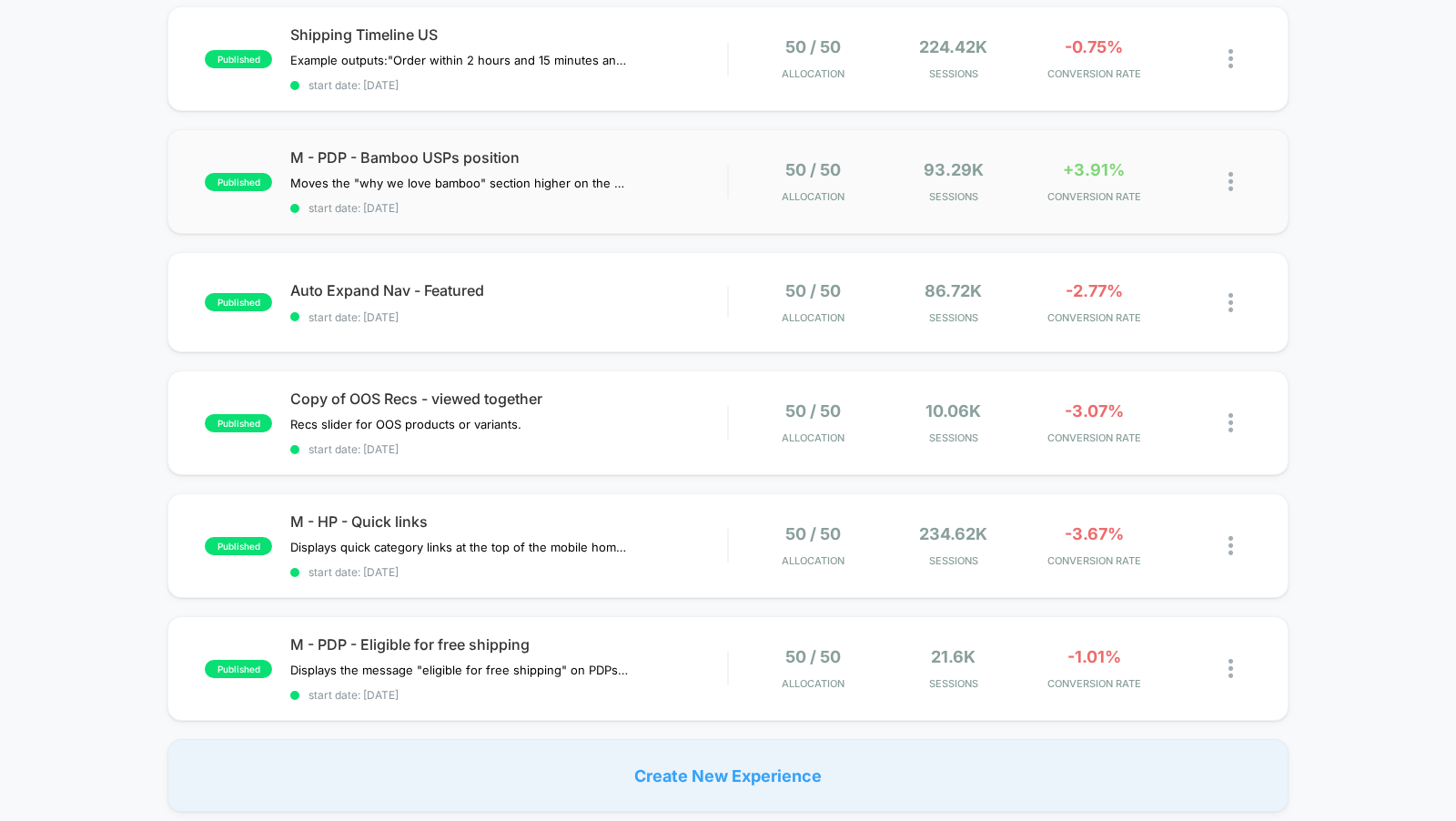
scroll to position [193, 0]
click at [451, 524] on div "M - HP - Quick links Displays quick category links at the top of the mobile hom…" at bounding box center [508, 544] width 436 height 67
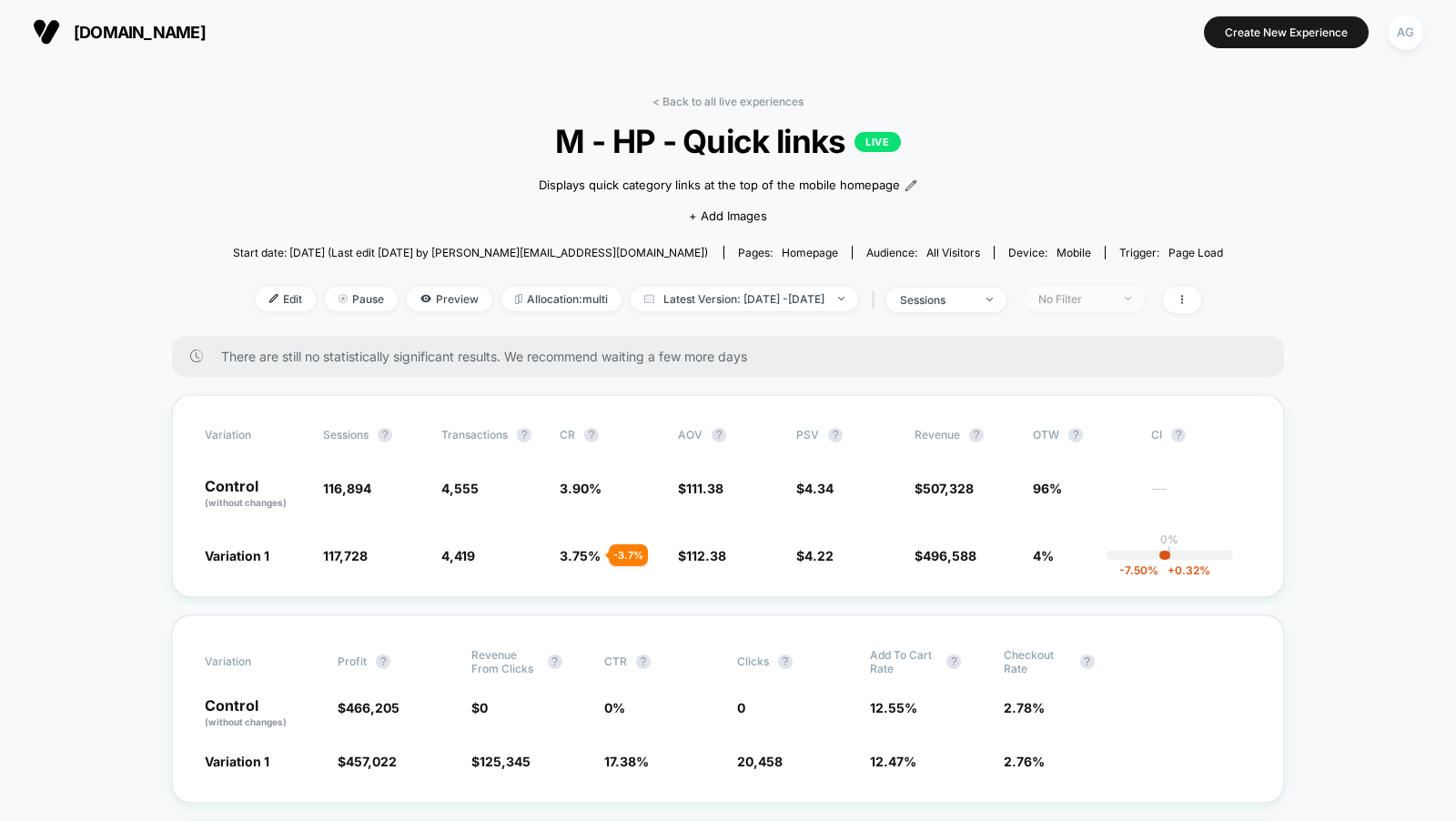
click at [1099, 301] on div "No Filter" at bounding box center [1075, 300] width 73 height 14
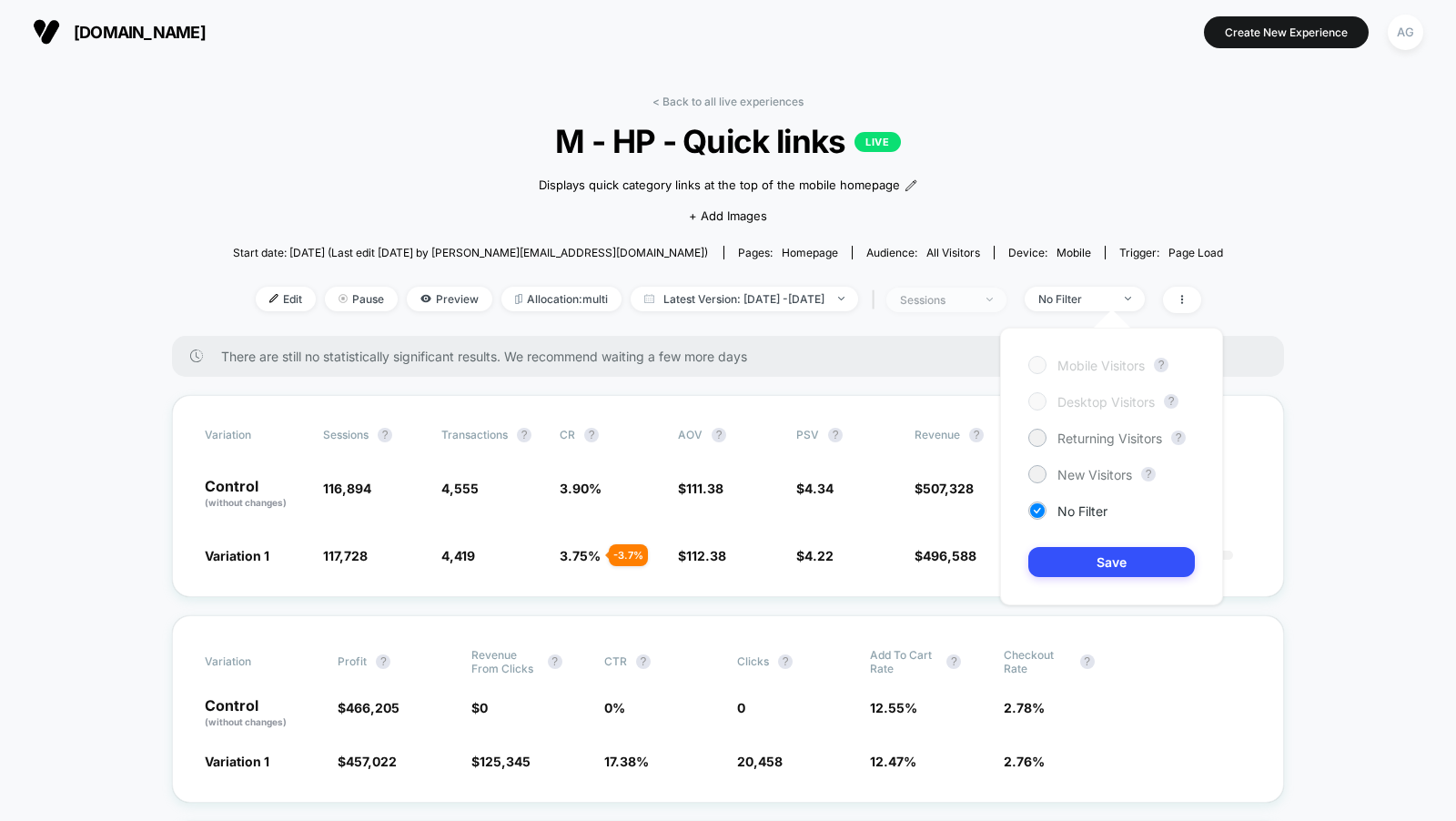
click at [966, 298] on div "sessions" at bounding box center [936, 300] width 73 height 14
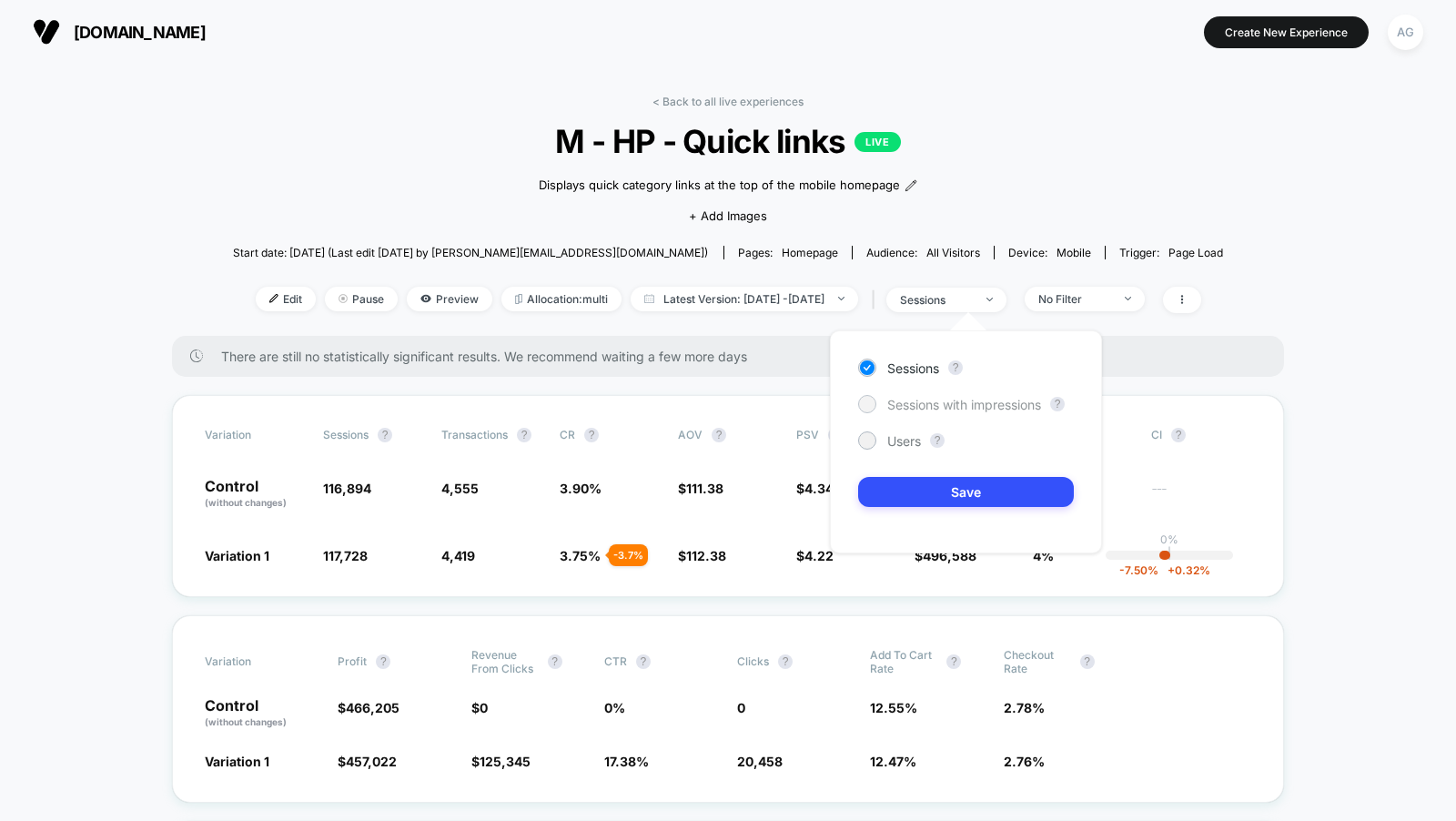
click at [933, 401] on span "Sessions with impressions" at bounding box center [965, 404] width 154 height 15
click at [933, 482] on button "Save" at bounding box center [966, 492] width 216 height 30
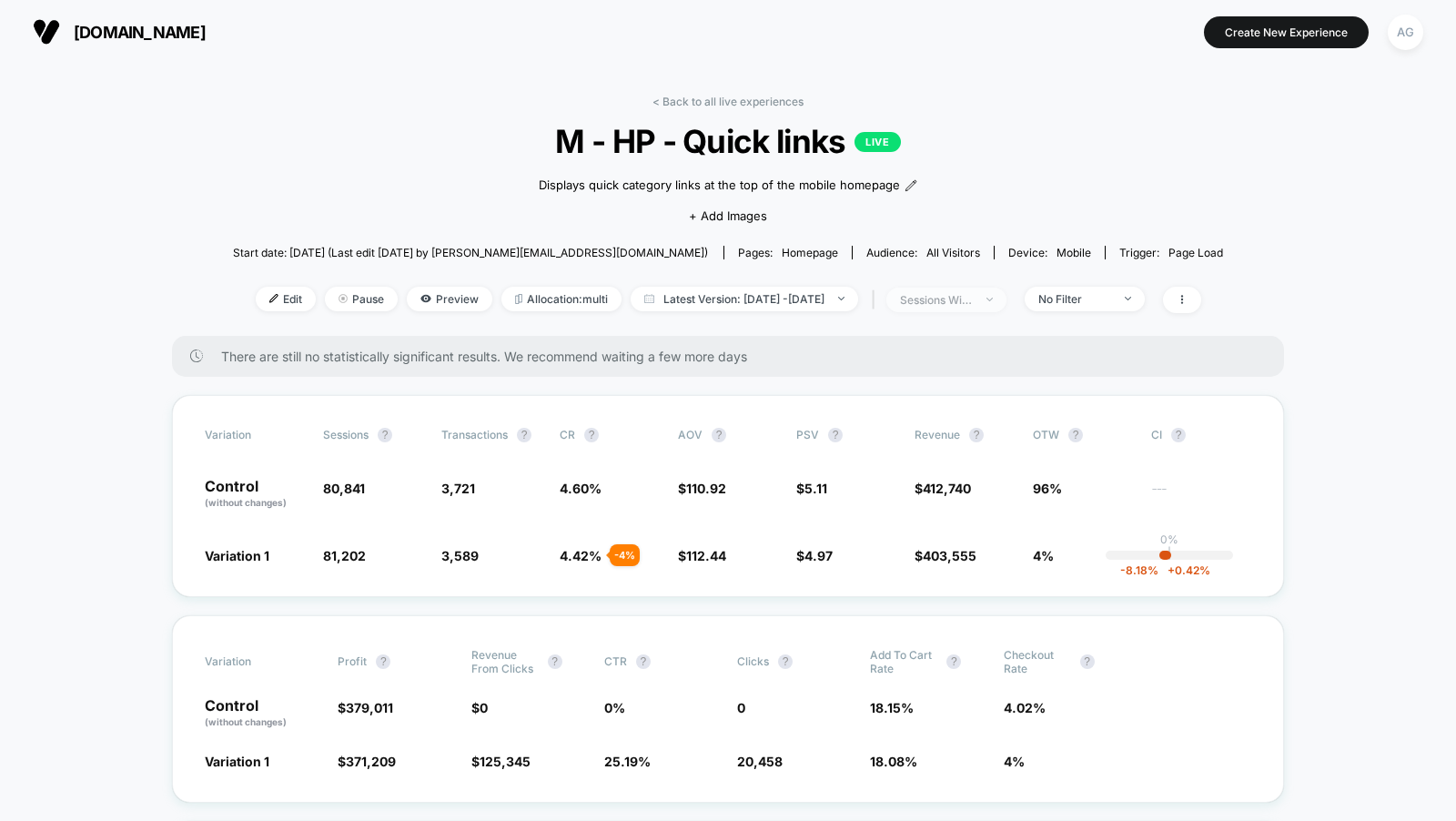
click at [964, 301] on div "sessions with impression" at bounding box center [936, 300] width 73 height 14
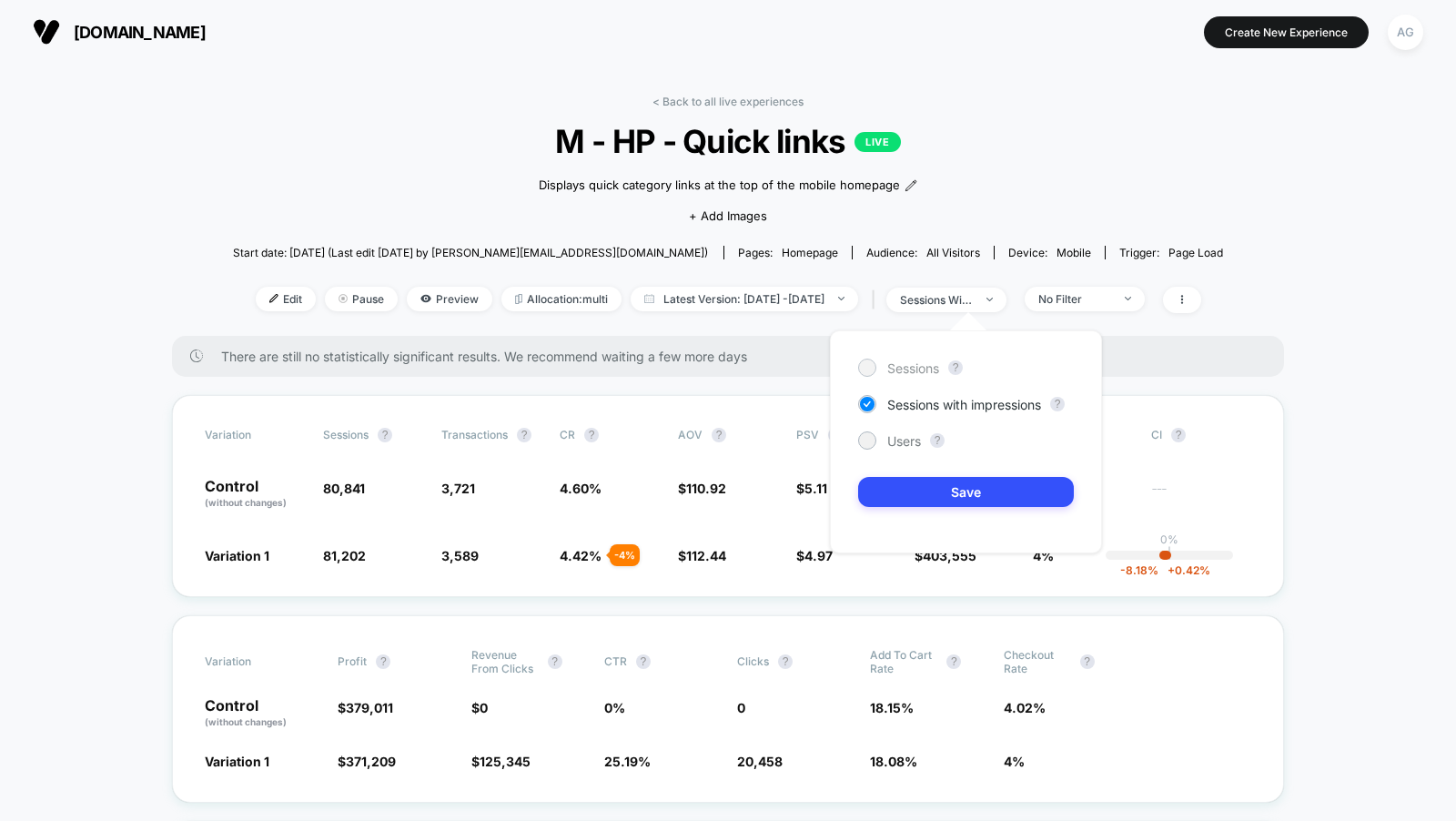
click at [911, 366] on span "Sessions" at bounding box center [914, 368] width 52 height 15
click at [943, 486] on button "Save" at bounding box center [966, 492] width 216 height 30
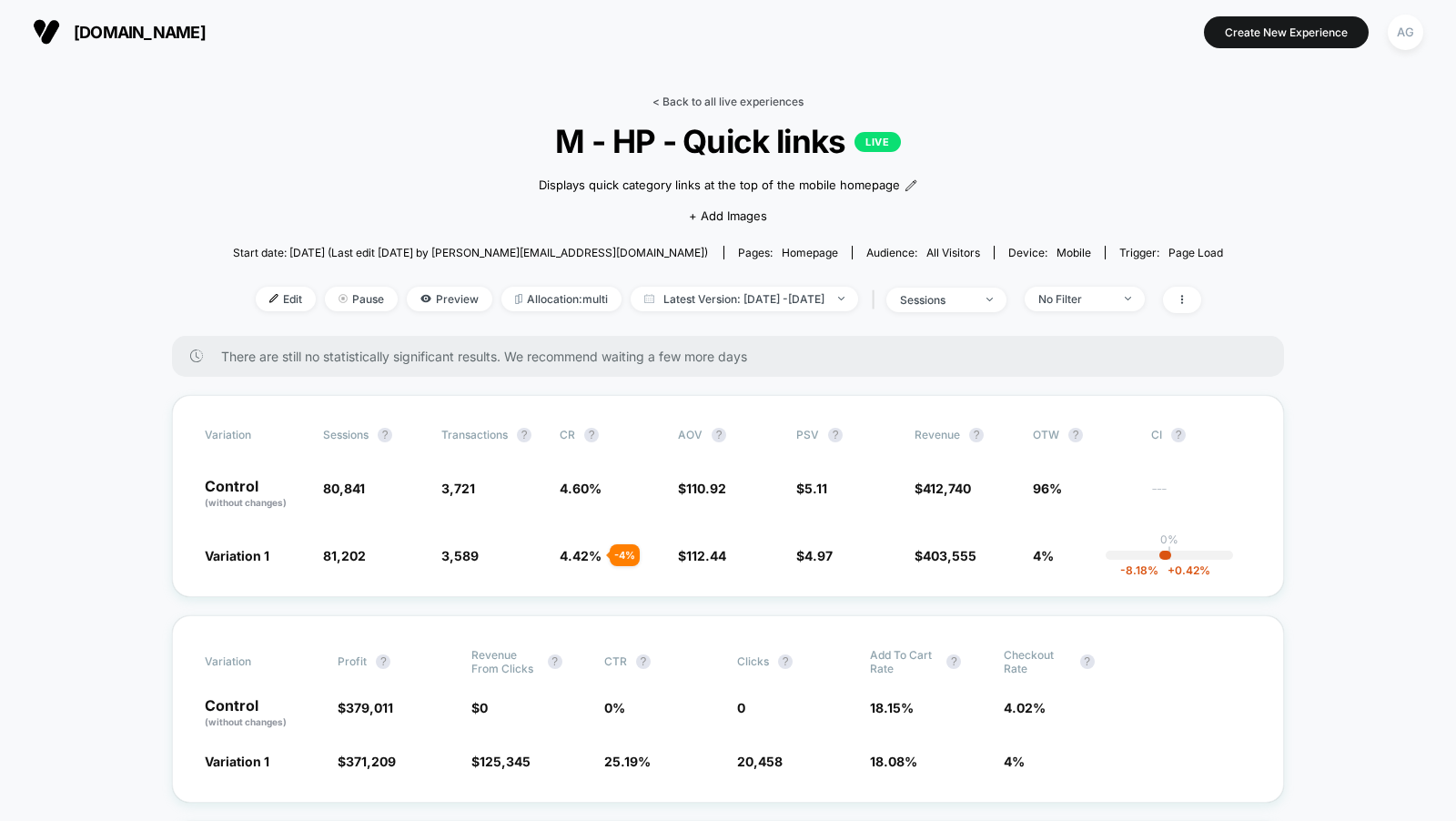
click at [763, 106] on link "< Back to all live experiences" at bounding box center [727, 102] width 151 height 14
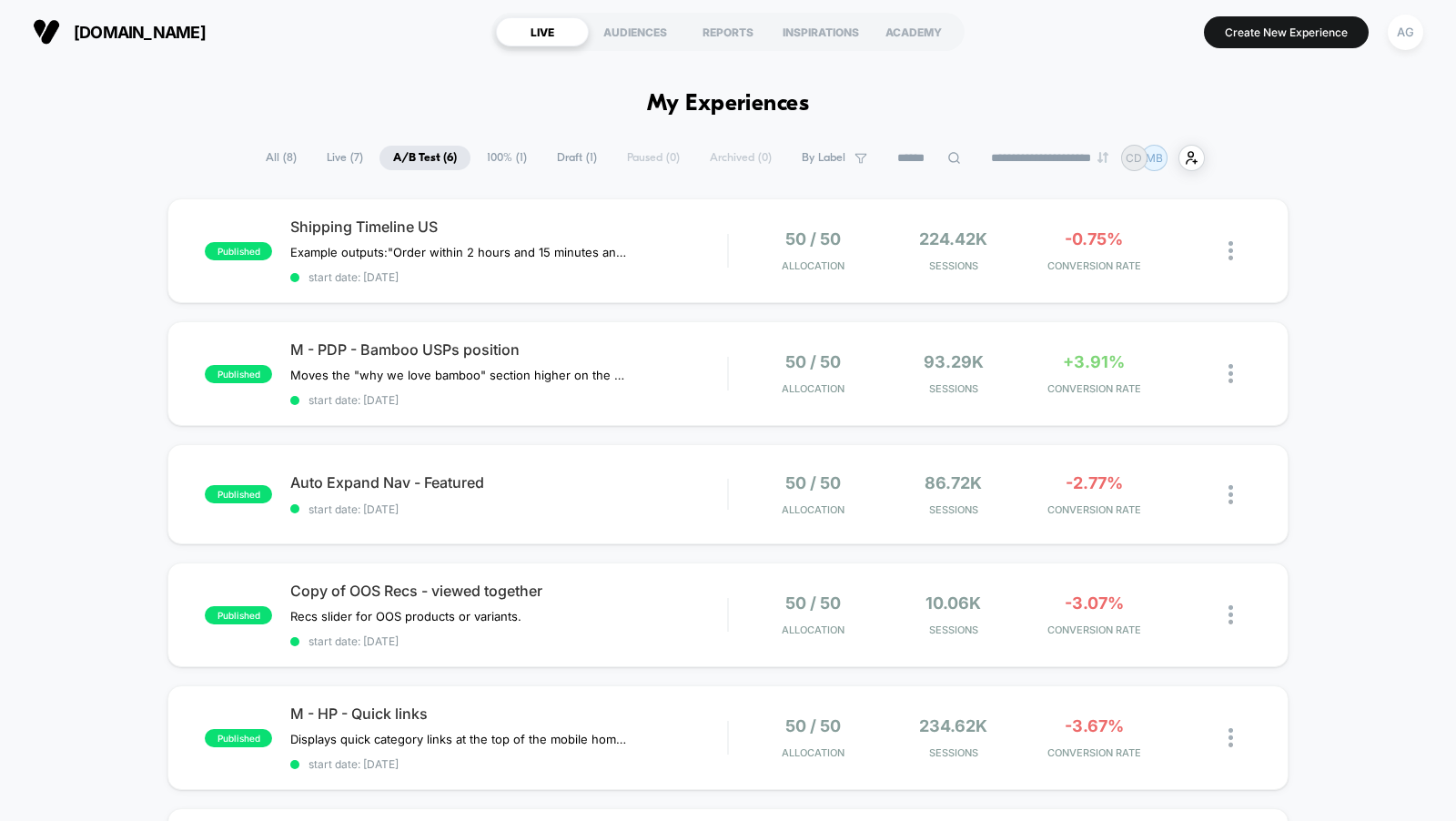
click at [563, 156] on span "Draft ( 1 )" at bounding box center [576, 158] width 67 height 25
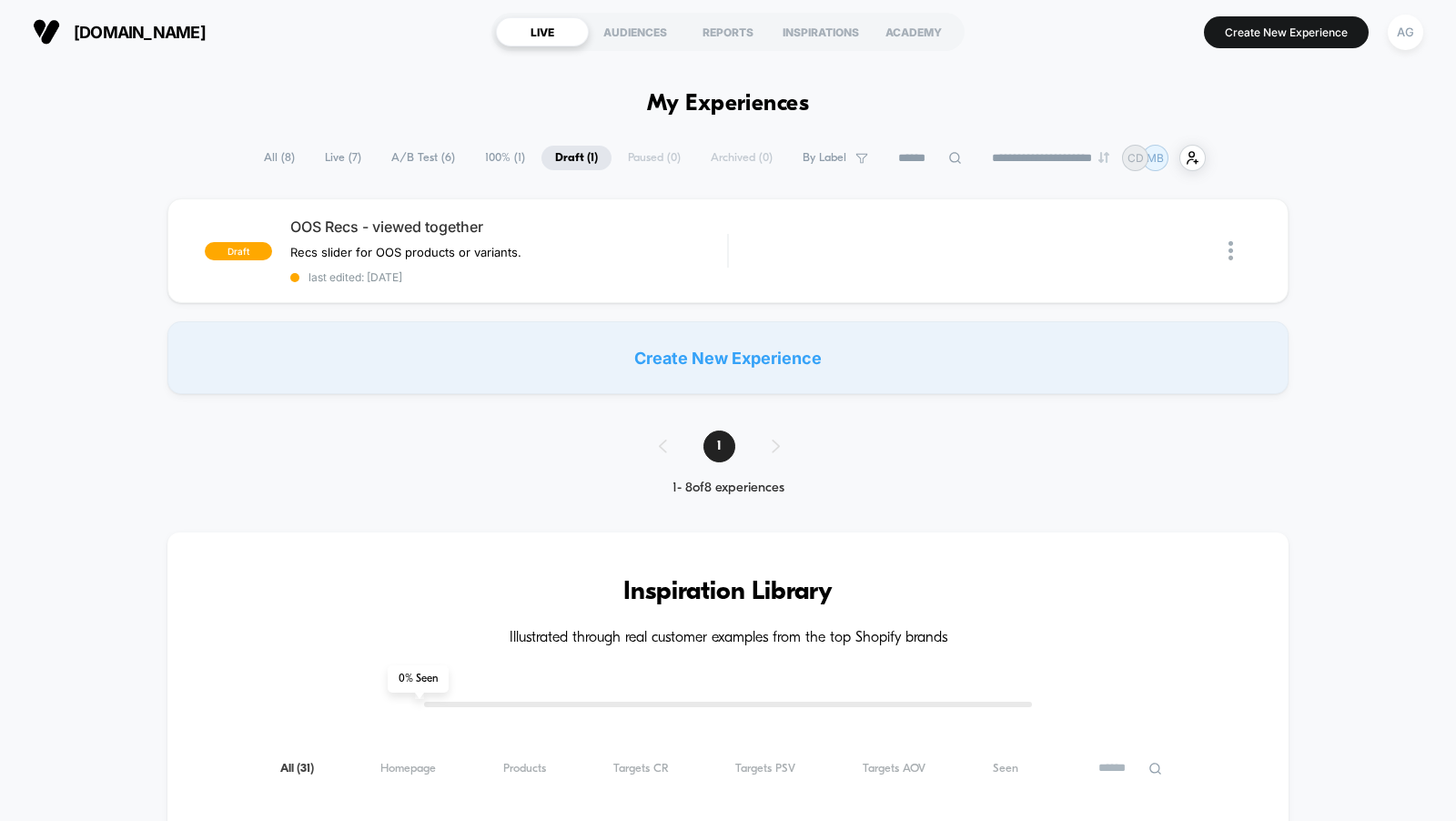
click at [346, 157] on span "Live ( 7 )" at bounding box center [344, 158] width 64 height 25
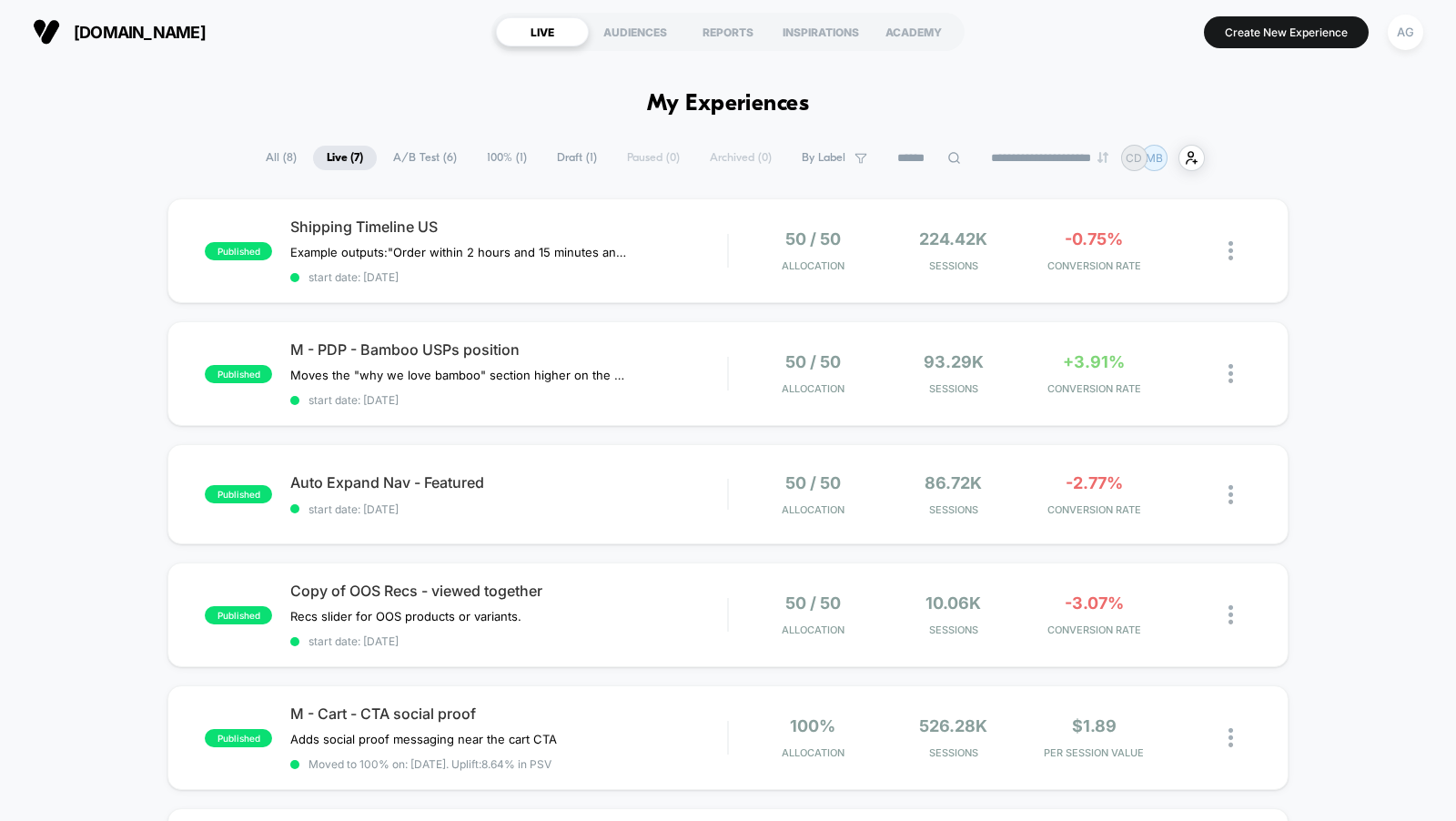
click at [266, 151] on span "All ( 8 )" at bounding box center [281, 158] width 58 height 25
click at [901, 160] on input at bounding box center [929, 159] width 91 height 22
type input "*****"
click at [1392, 36] on div "AG" at bounding box center [1406, 33] width 36 height 36
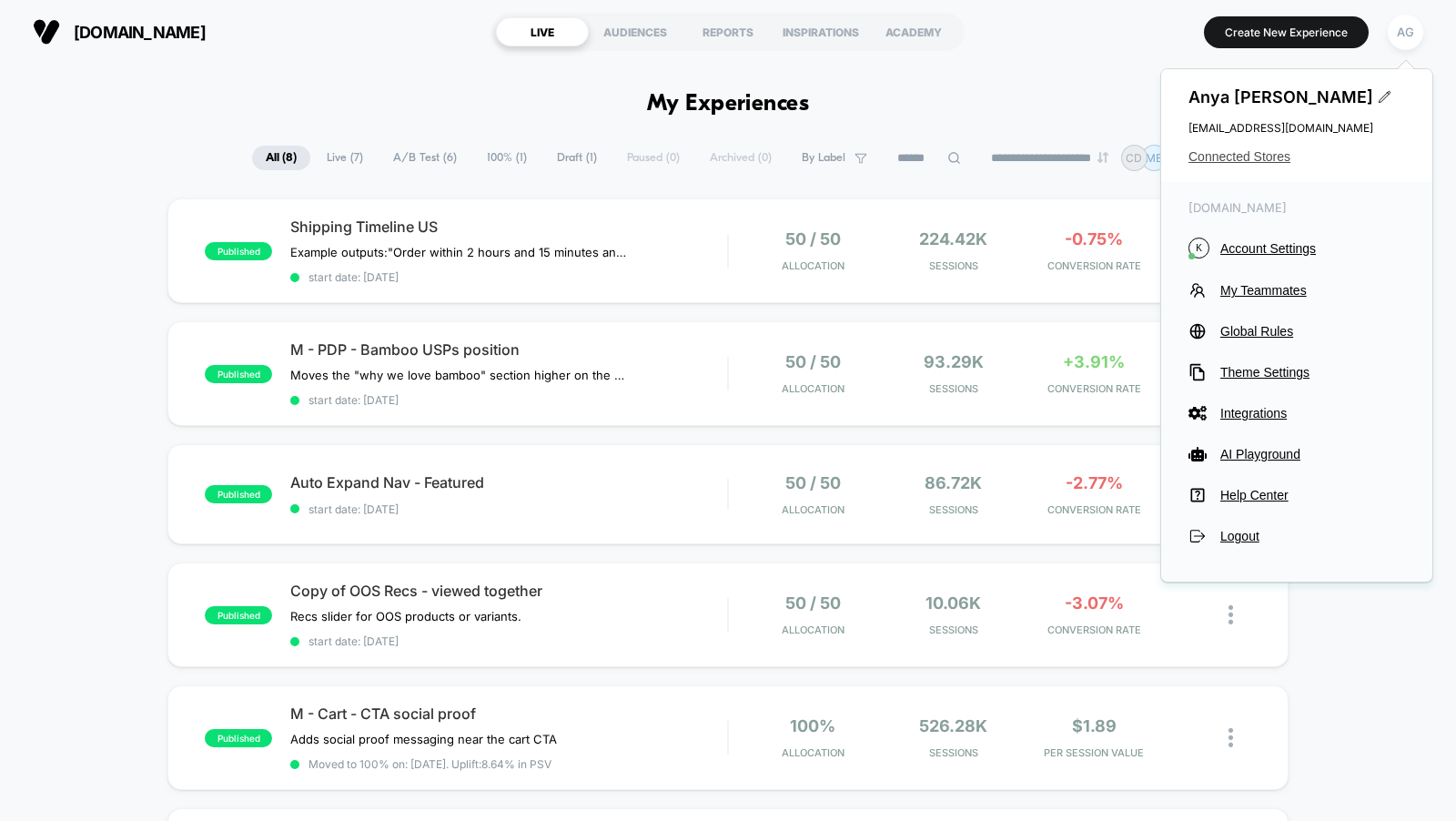
click at [1236, 157] on span "Connected Stores" at bounding box center [1296, 156] width 217 height 15
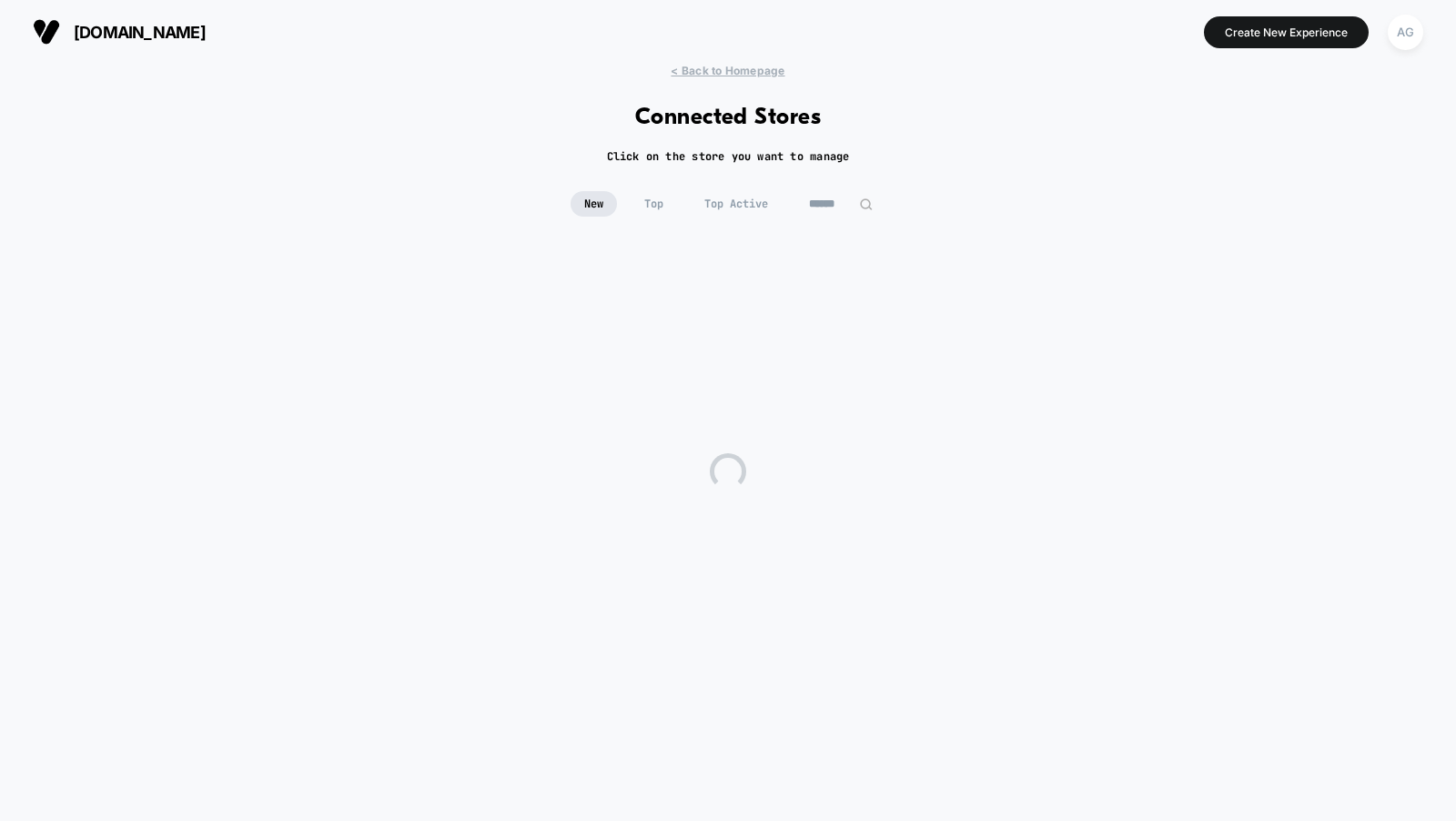
click at [836, 211] on input at bounding box center [841, 204] width 91 height 26
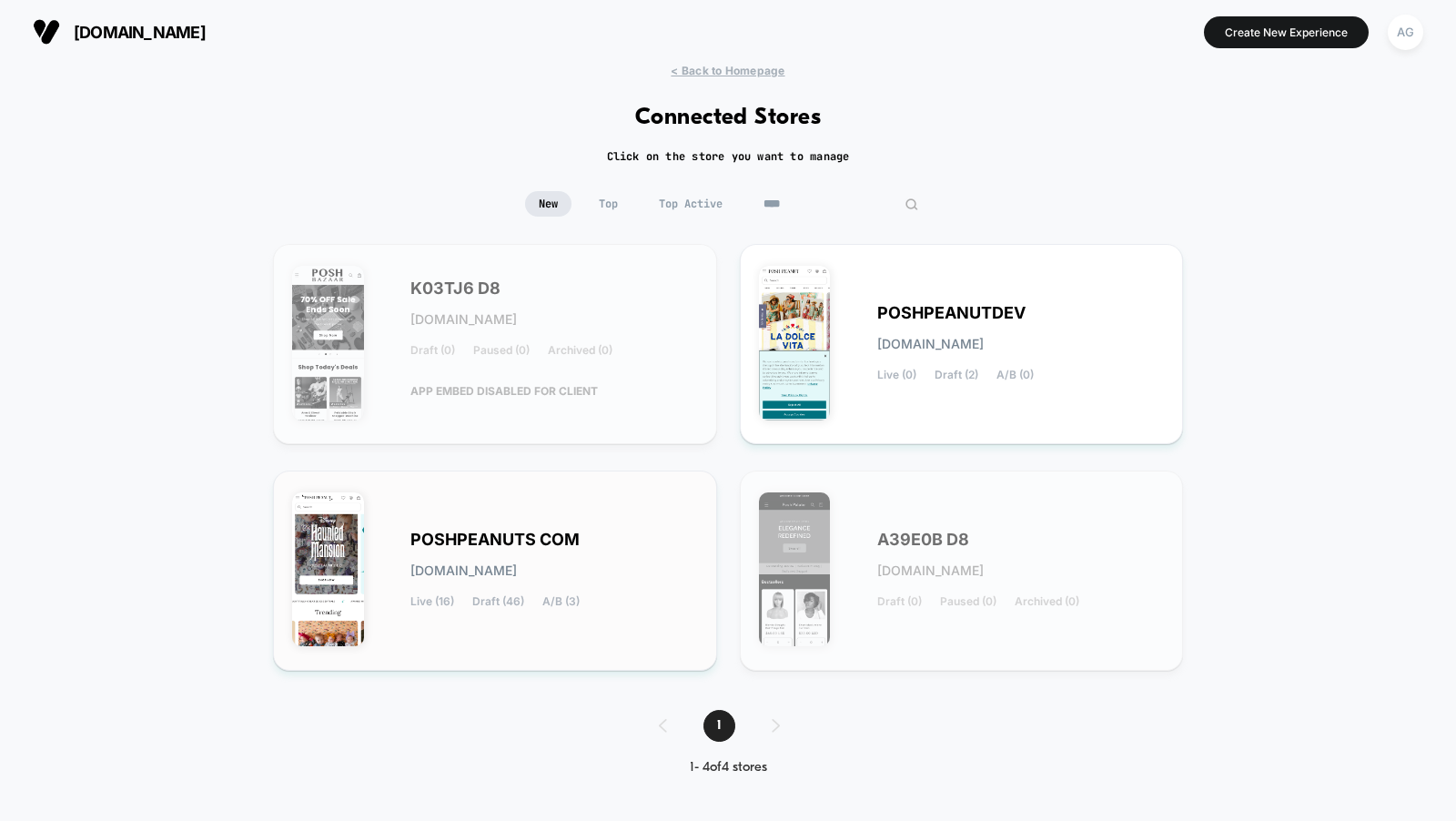
type input "****"
click at [591, 539] on div "POSHPEANUTS COM poshpeanuts-com.myshopify.com Live (16) Draft (46) A/B (3)" at bounding box center [554, 570] width 288 height 75
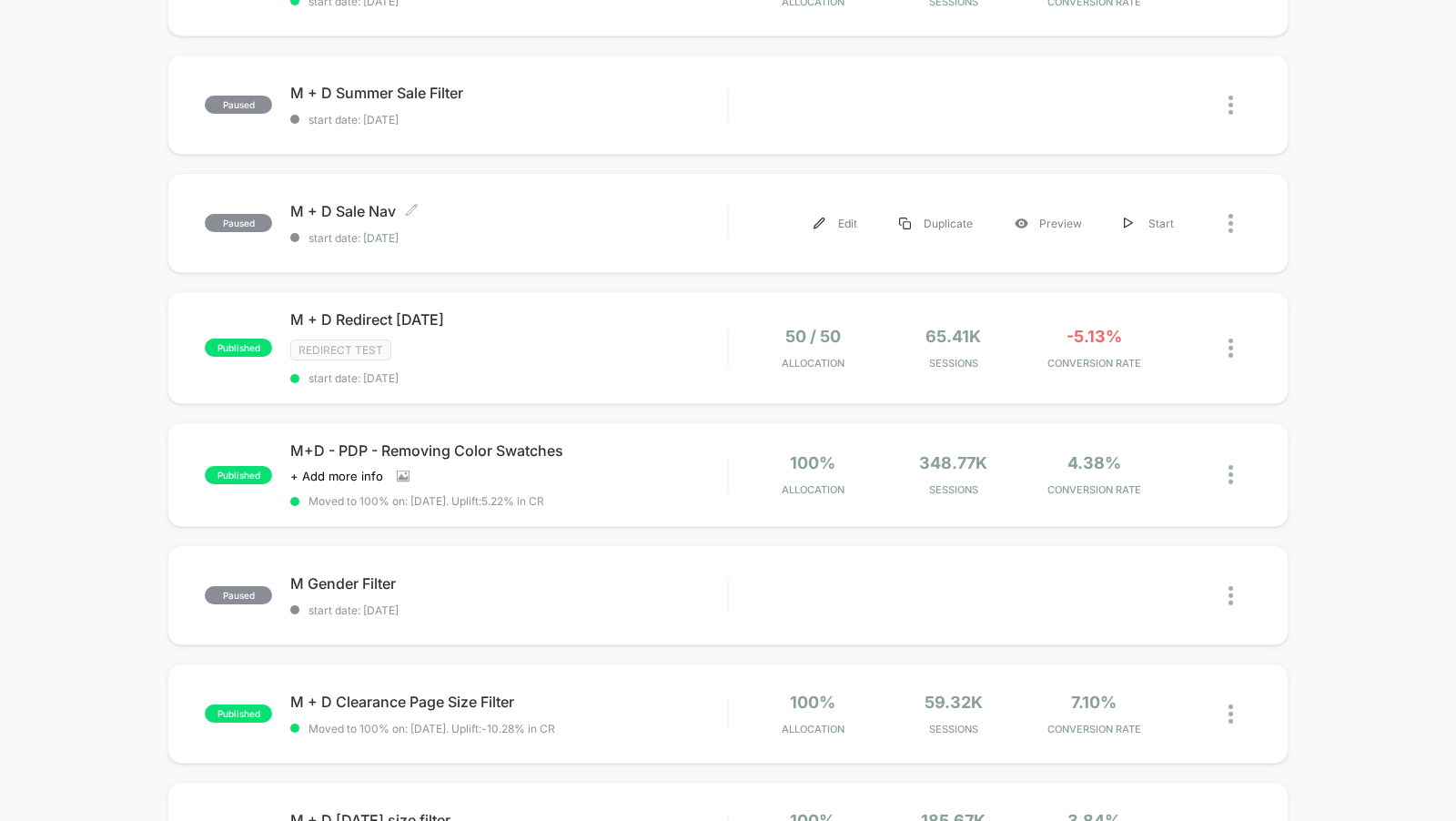
scroll to position [386, 0]
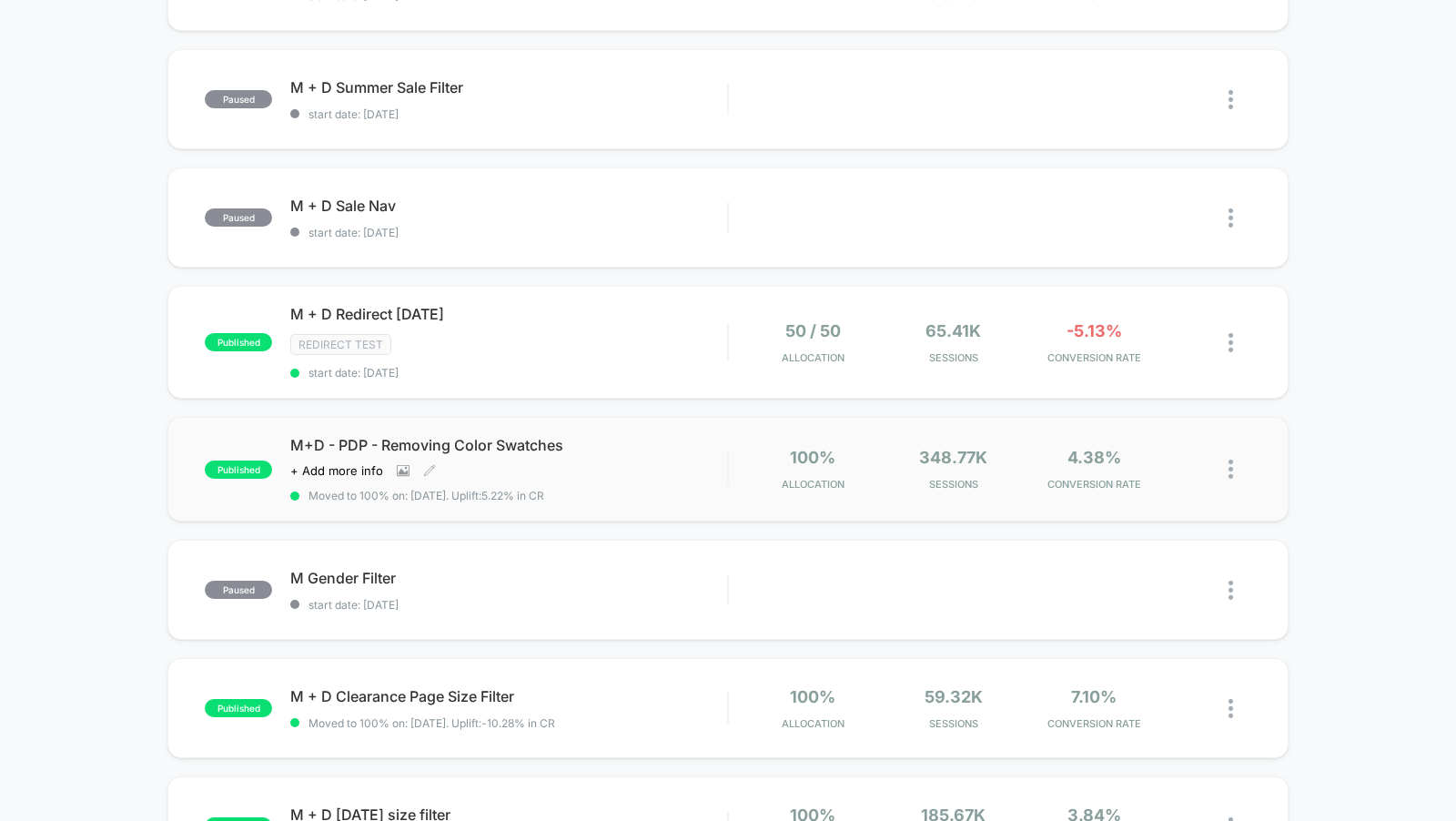
click at [635, 462] on div "M+D - PDP - Removing Color Swatches Click to view images Click to edit experien…" at bounding box center [508, 469] width 436 height 67
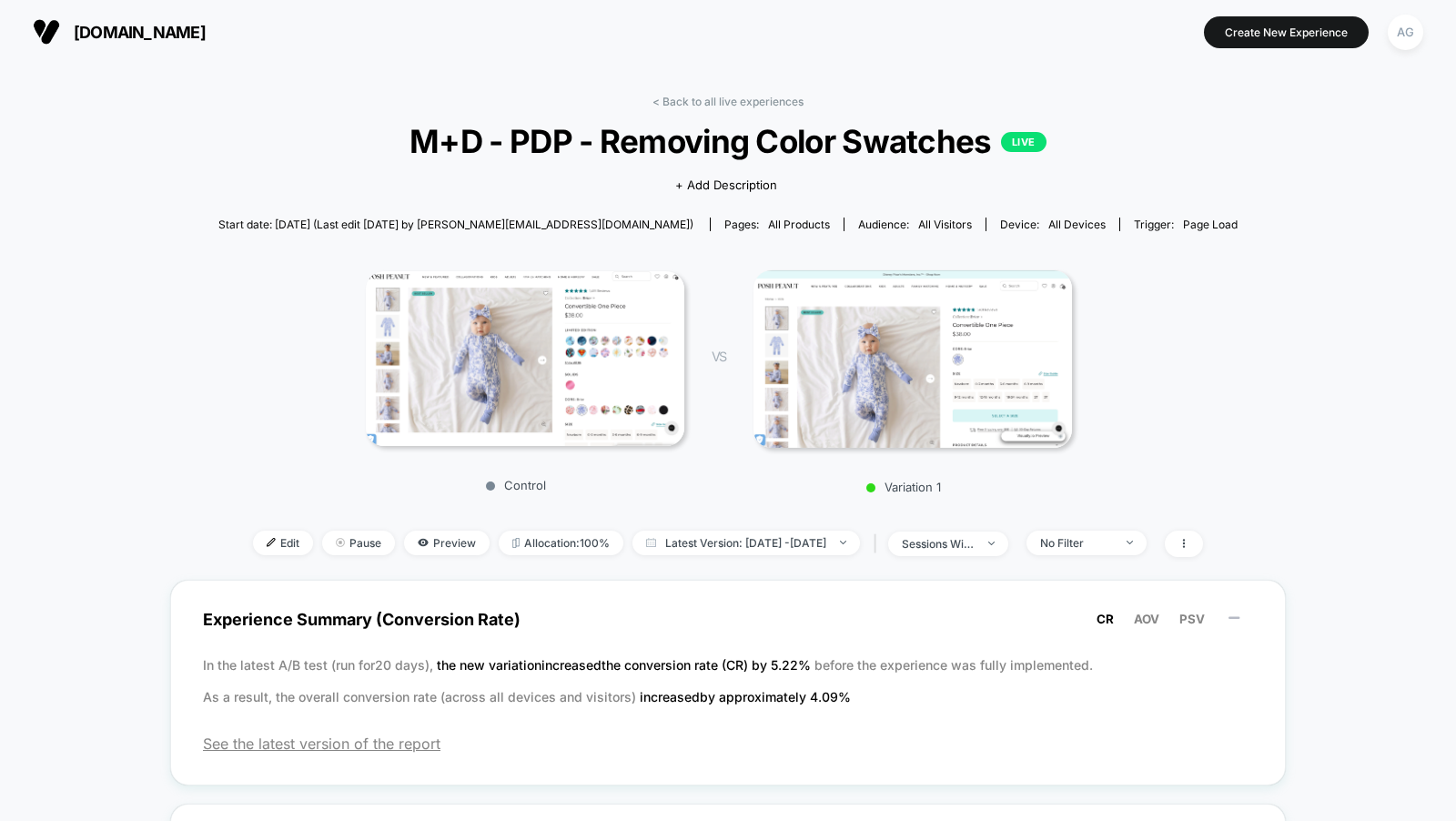
click at [578, 360] on img at bounding box center [524, 359] width 319 height 175
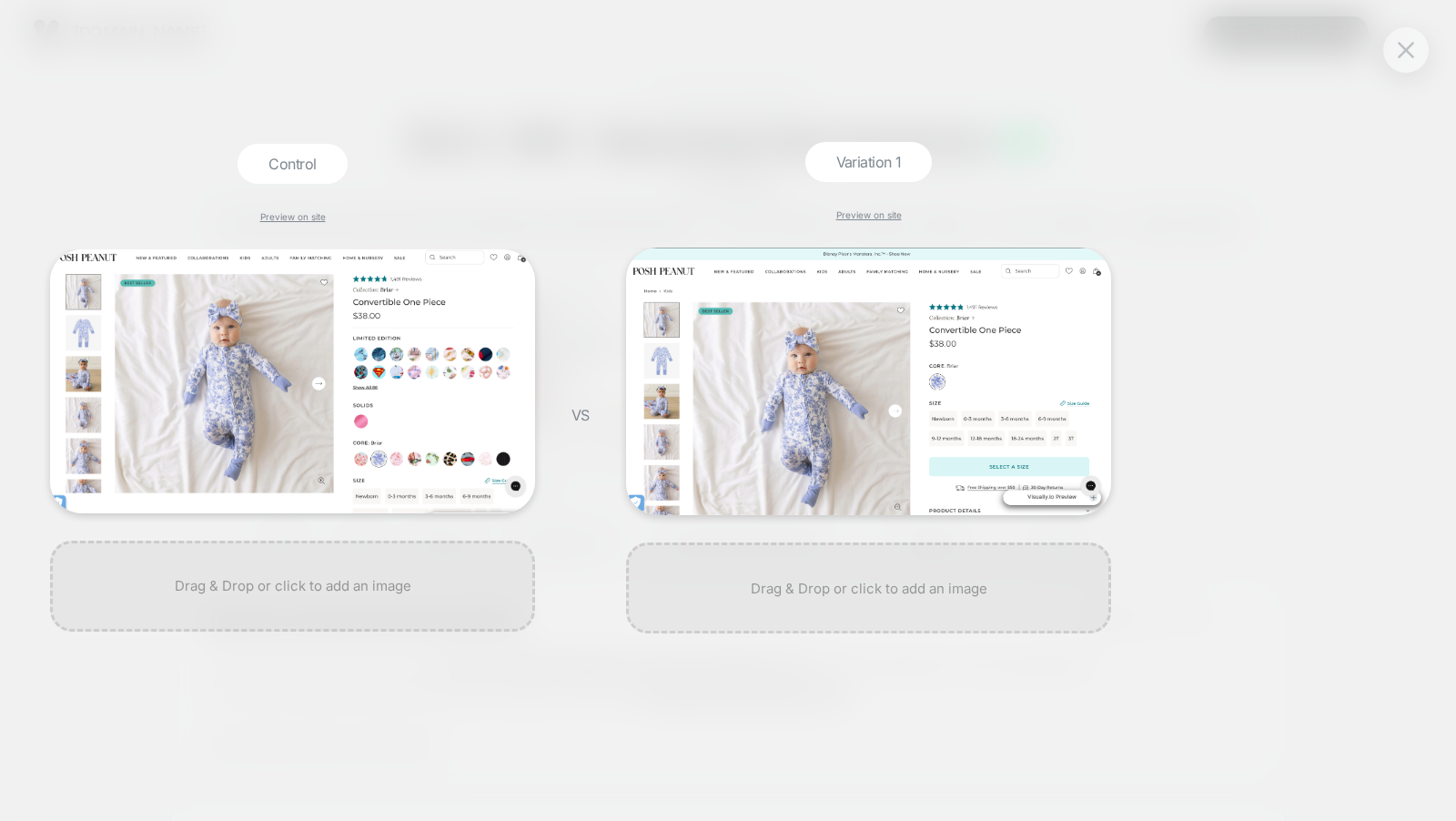
click at [1171, 242] on div "Control Preview on site VS Variation 1 Preview on site" at bounding box center [719, 410] width 1456 height 555
click at [1241, 63] on div "Control Preview on site VS Variation 1 Preview on site" at bounding box center [728, 410] width 1456 height 821
click at [1402, 53] on img at bounding box center [1406, 49] width 16 height 15
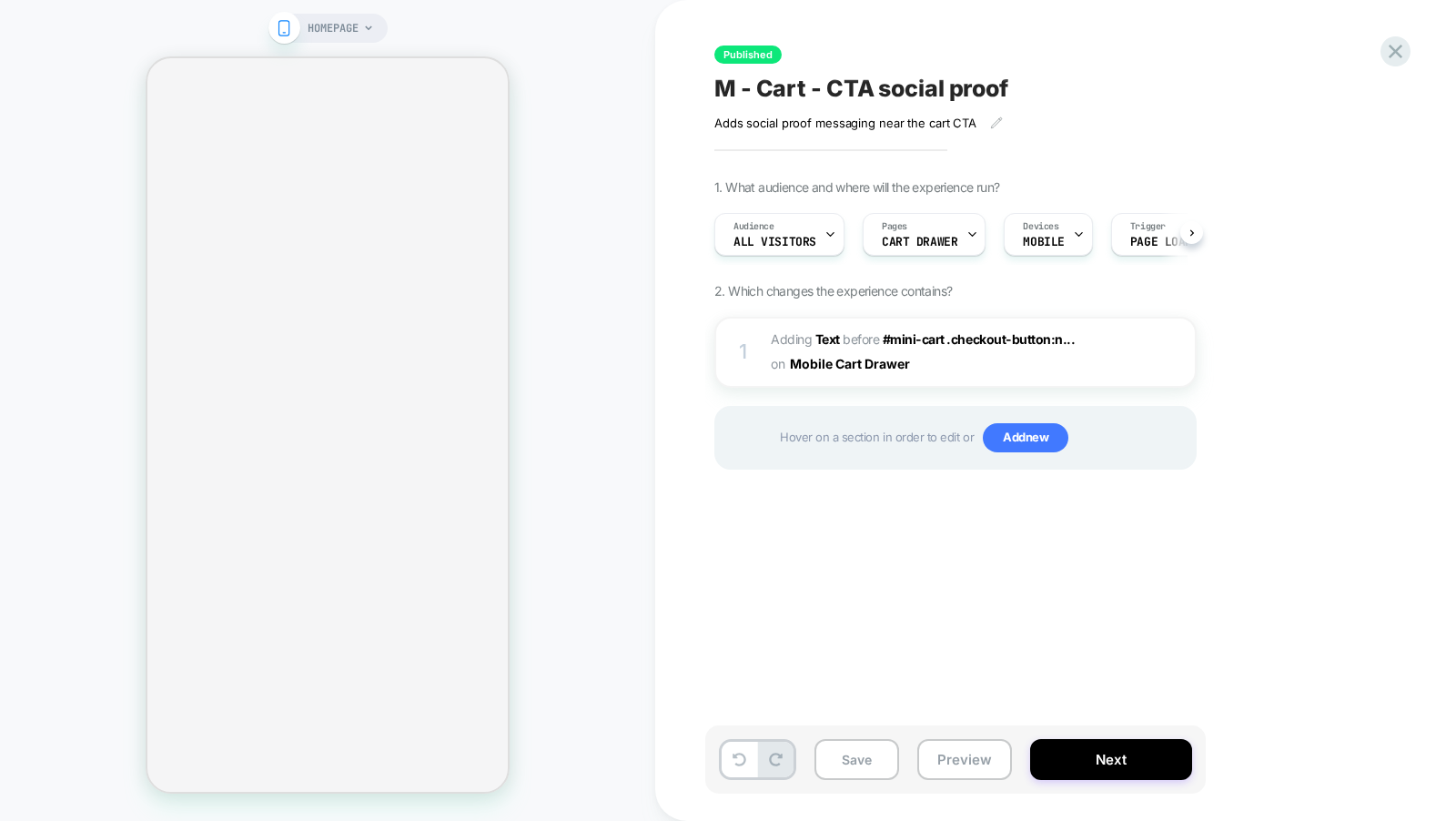
scroll to position [0, 1]
click at [1152, 350] on img at bounding box center [1150, 352] width 15 height 15
click at [1391, 50] on icon at bounding box center [1395, 51] width 25 height 25
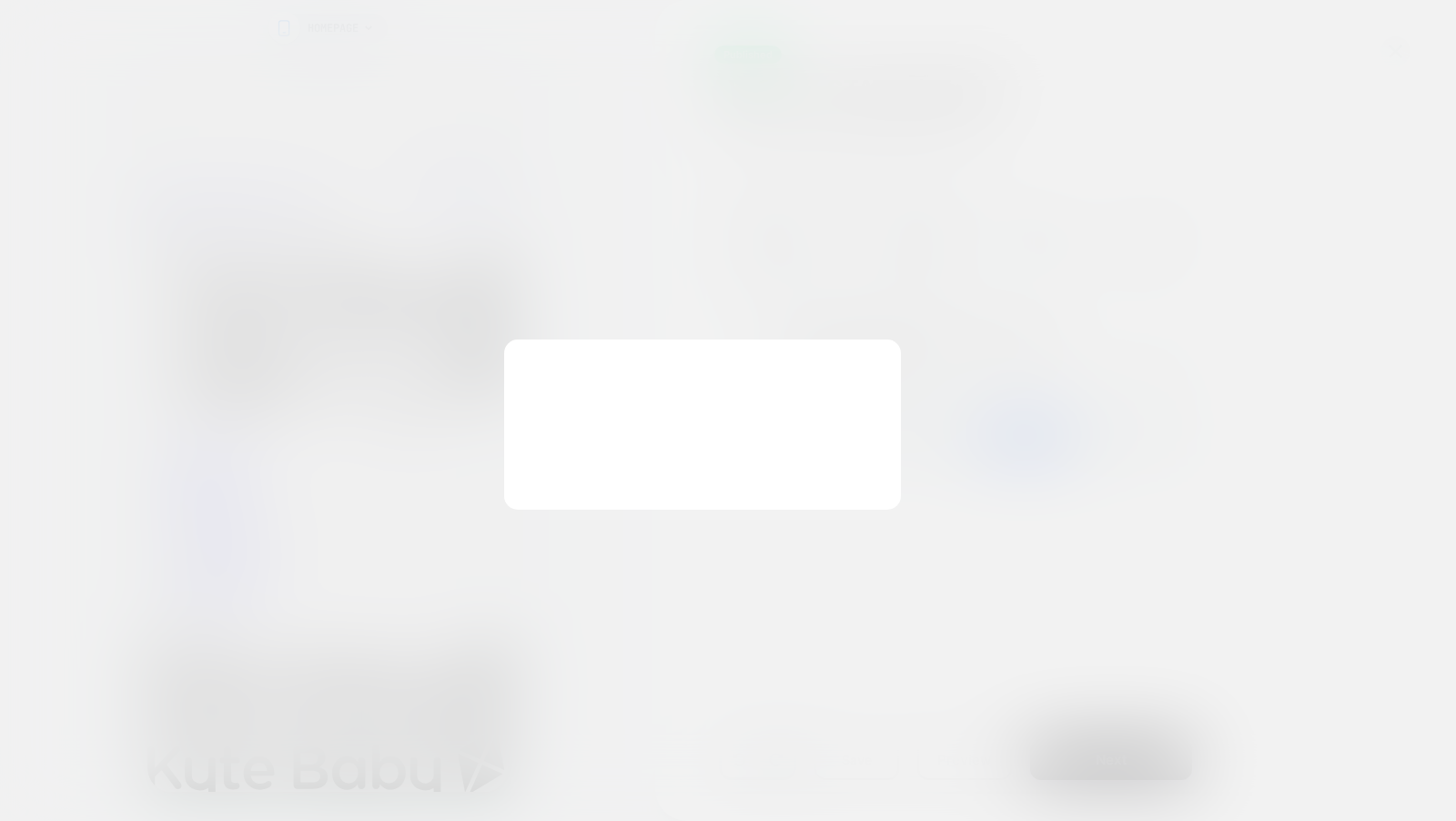
scroll to position [0, 0]
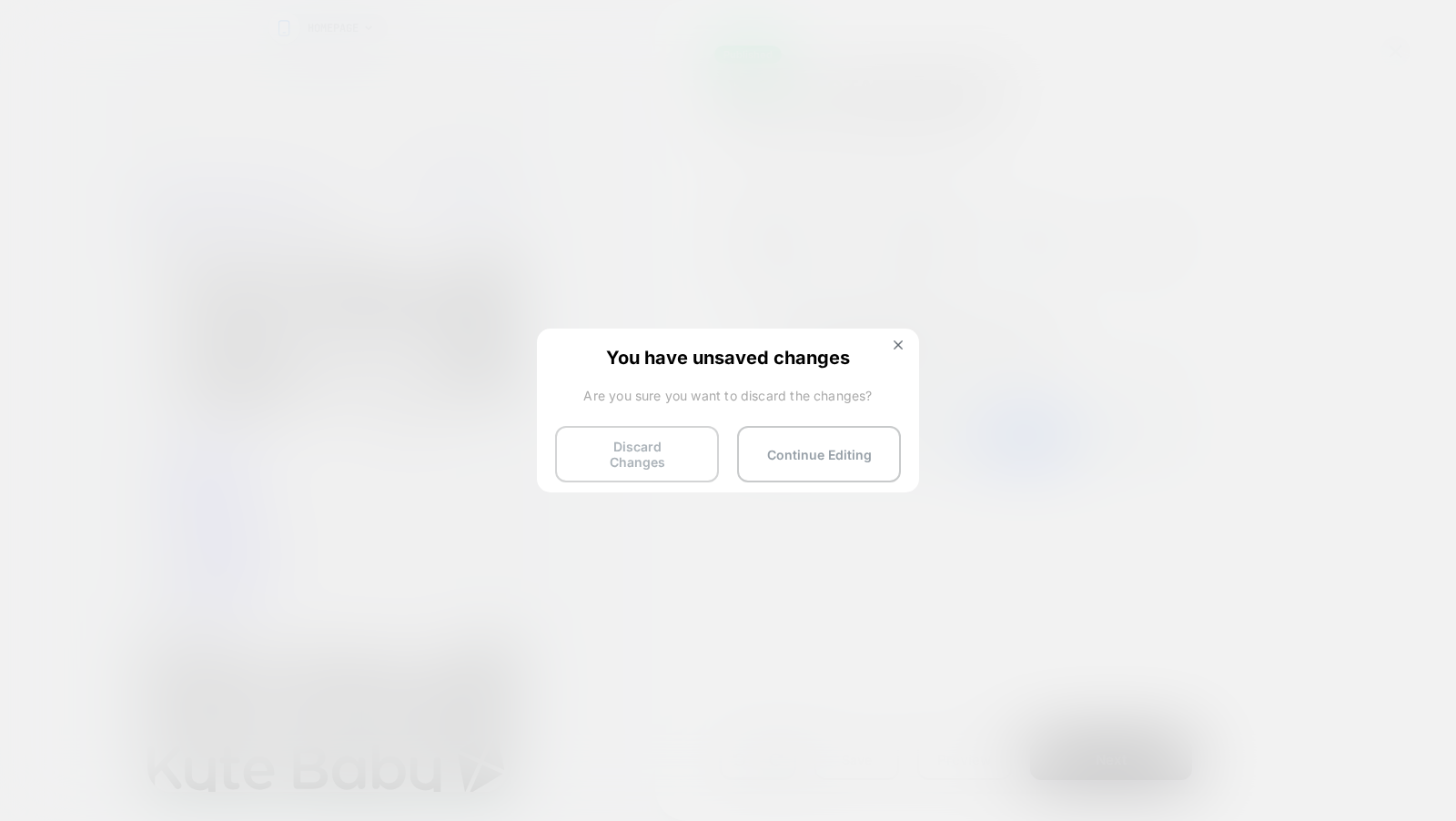
click at [606, 458] on button "Discard Changes" at bounding box center [637, 454] width 164 height 57
